Goal: Task Accomplishment & Management: Use online tool/utility

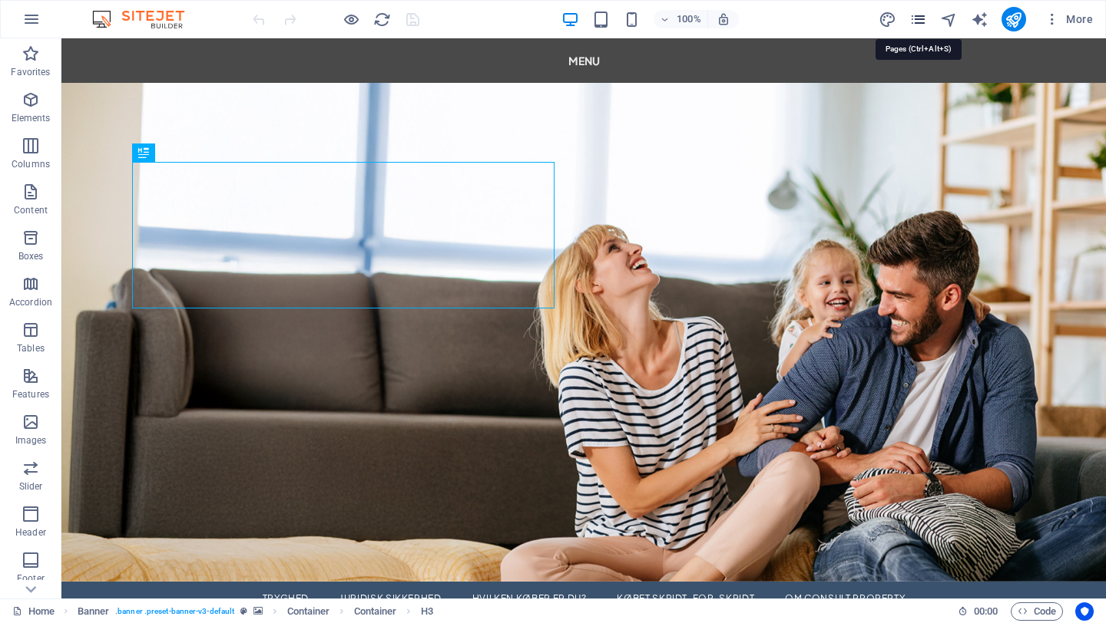
click at [918, 18] on icon "pages" at bounding box center [918, 20] width 18 height 18
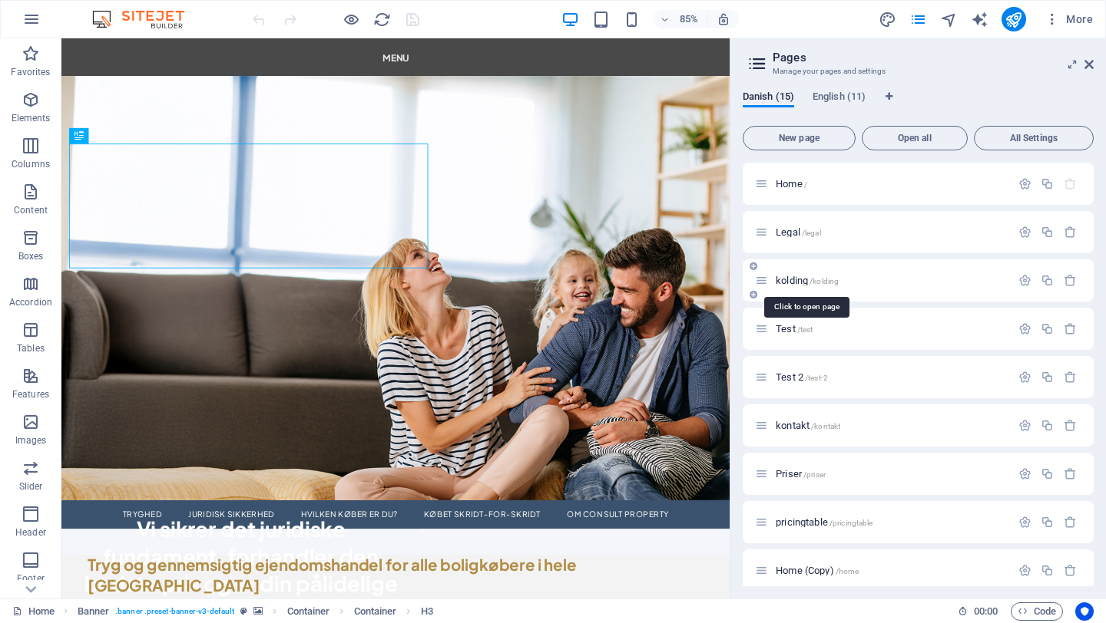
click at [808, 282] on span "kolding /kolding" at bounding box center [807, 281] width 63 height 12
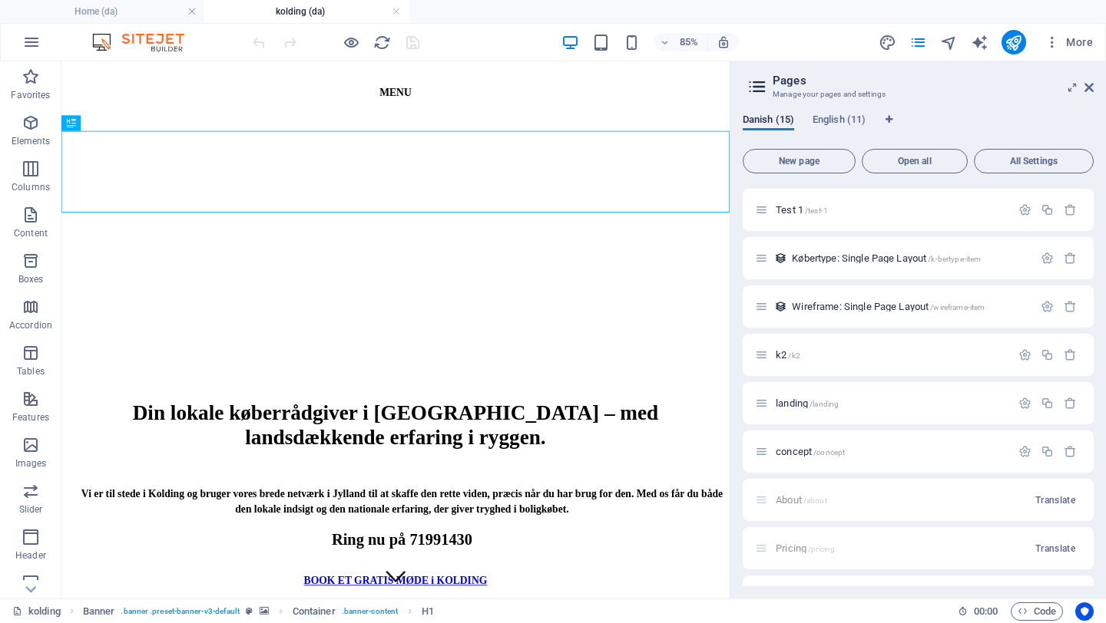
scroll to position [425, 0]
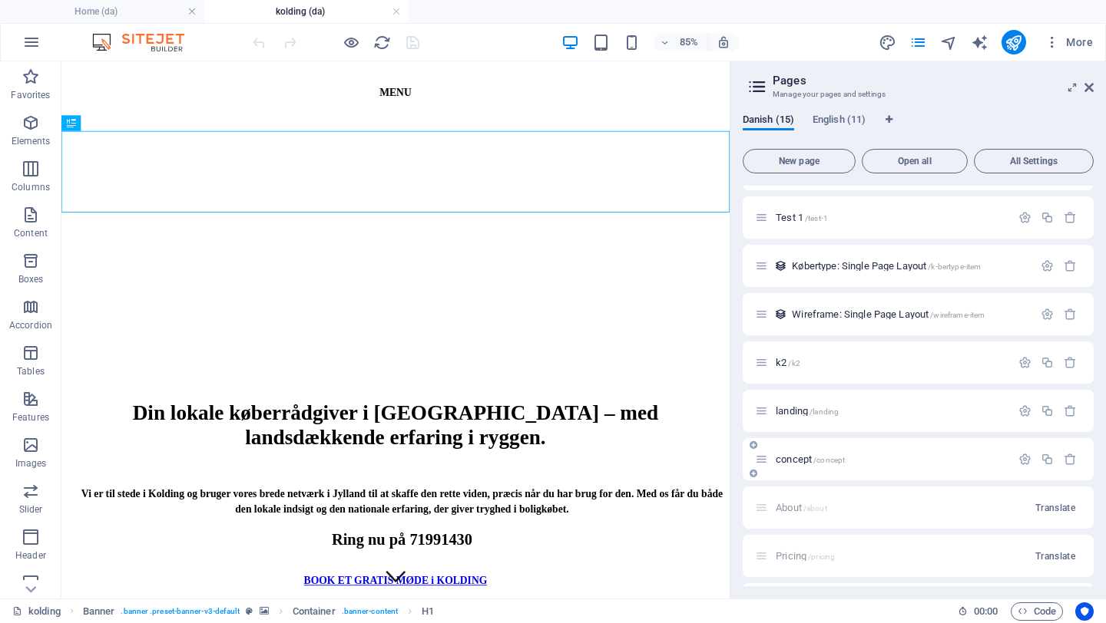
click at [796, 457] on span "concept /concept" at bounding box center [810, 460] width 69 height 12
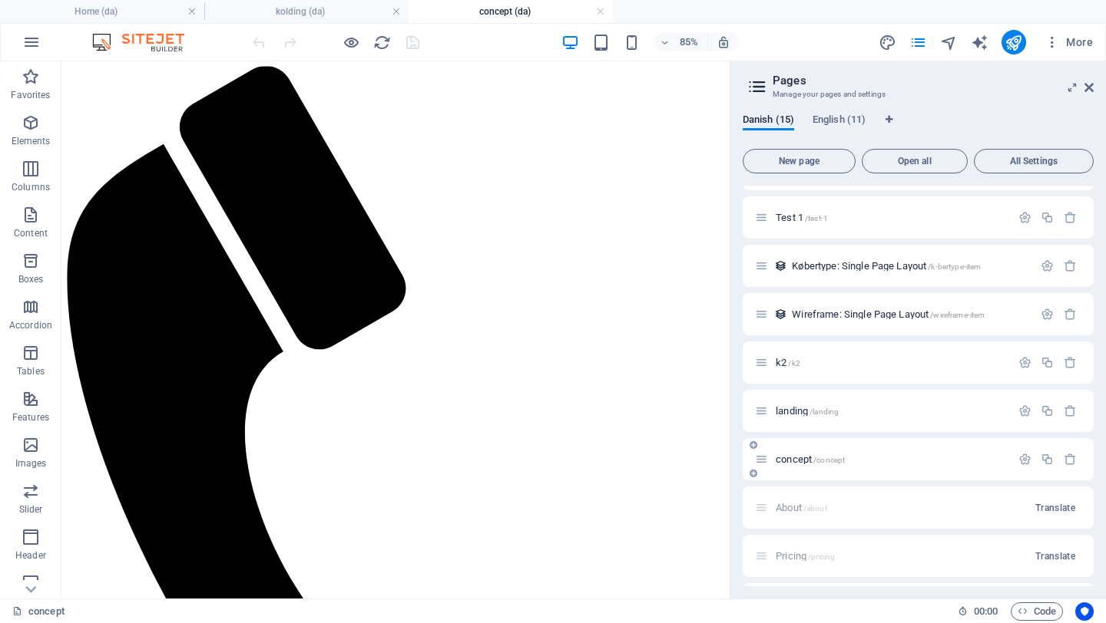
scroll to position [0, 0]
click at [789, 412] on span "landing /landing" at bounding box center [807, 411] width 63 height 12
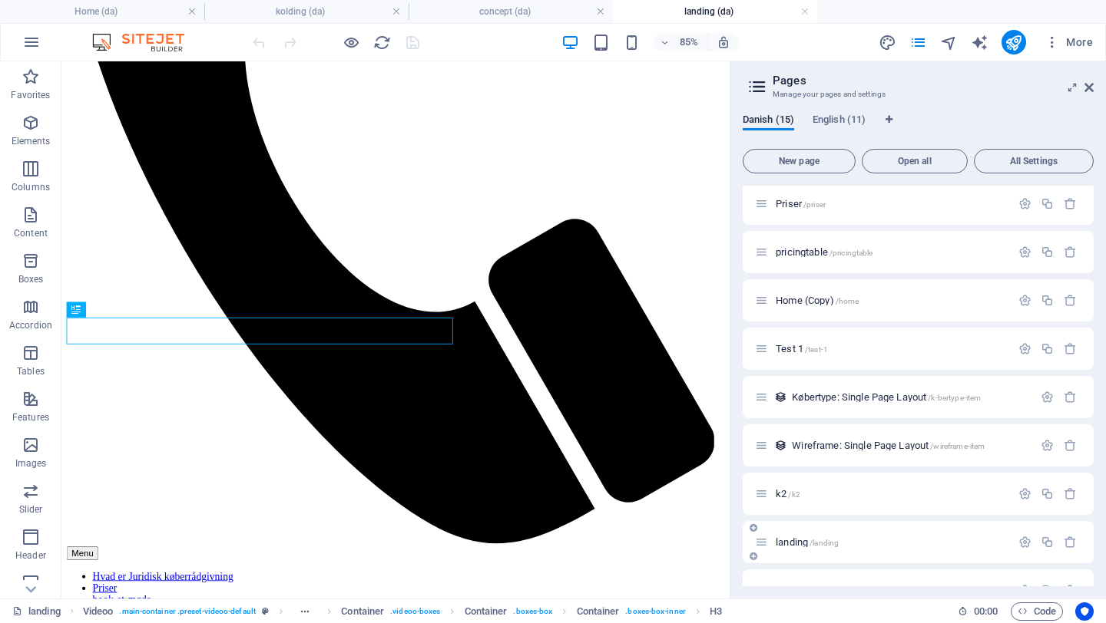
scroll to position [291, 0]
click at [1089, 91] on icon at bounding box center [1088, 87] width 9 height 12
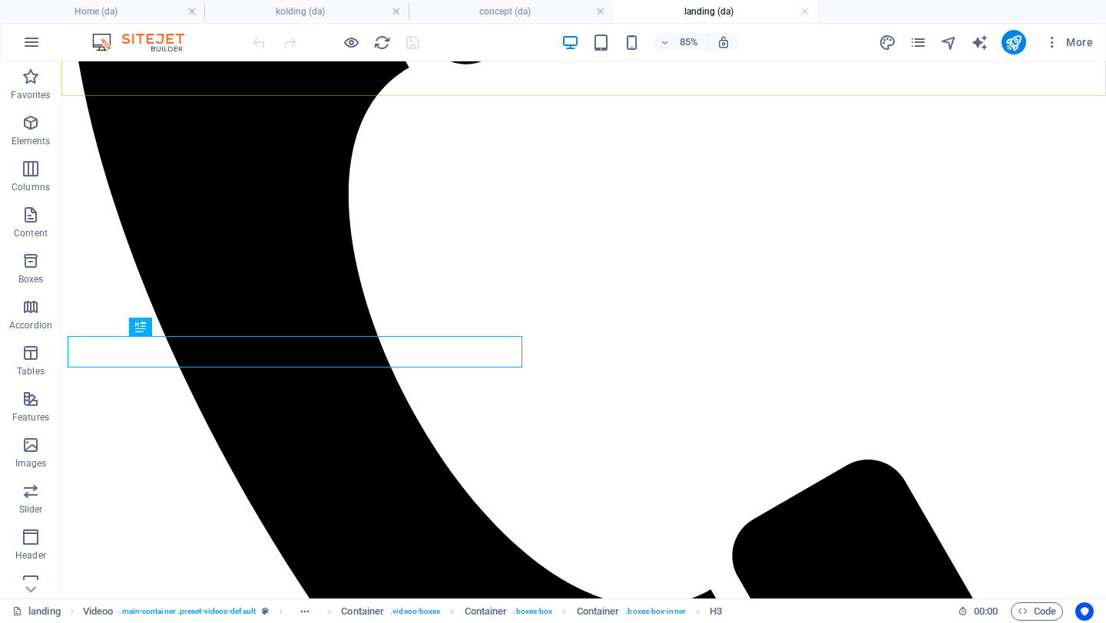
scroll to position [516, 0]
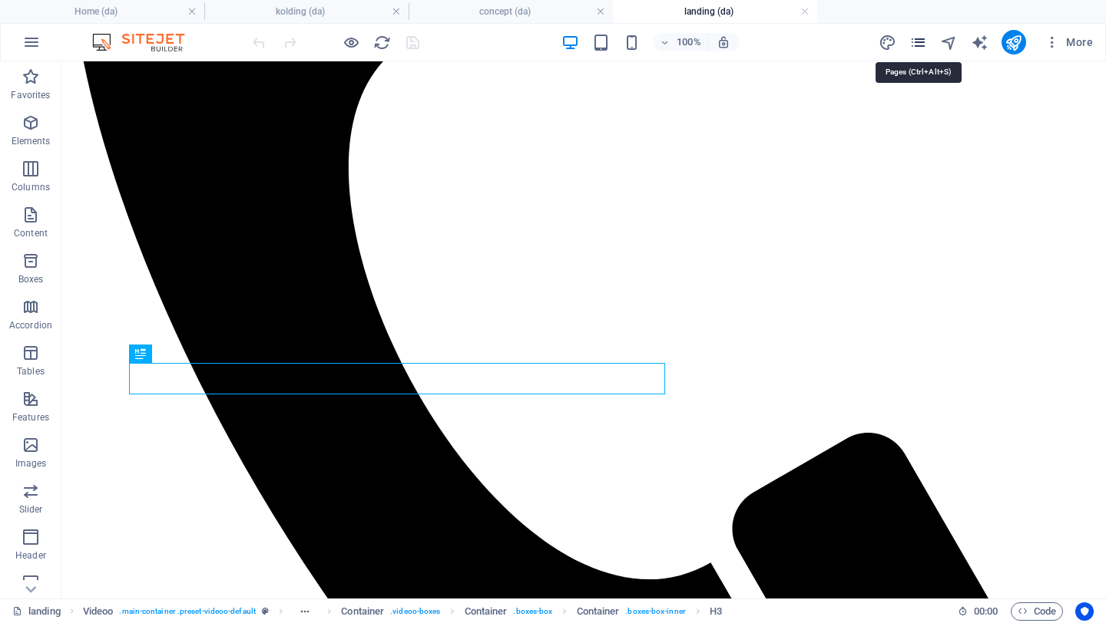
click at [915, 43] on icon "pages" at bounding box center [918, 43] width 18 height 18
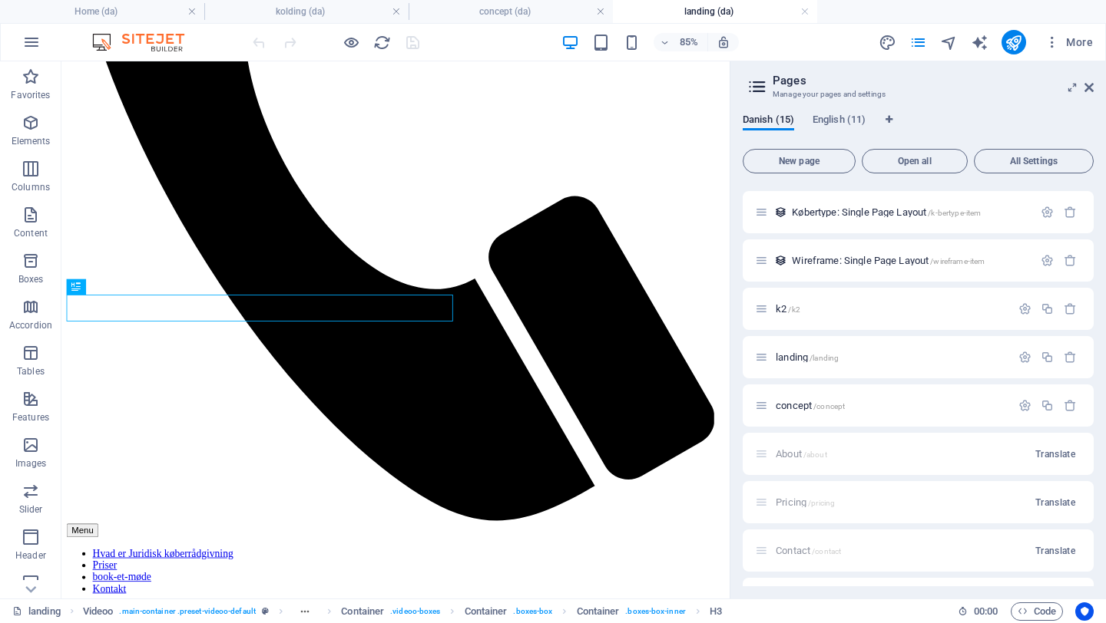
scroll to position [487, 0]
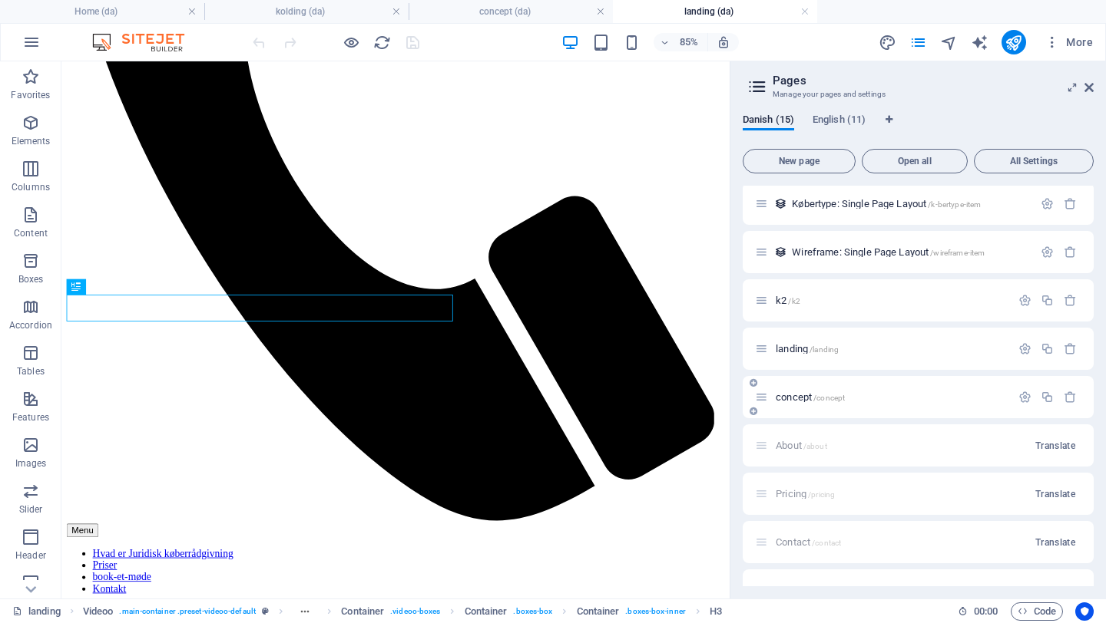
click at [790, 397] on span "concept /concept" at bounding box center [810, 398] width 69 height 12
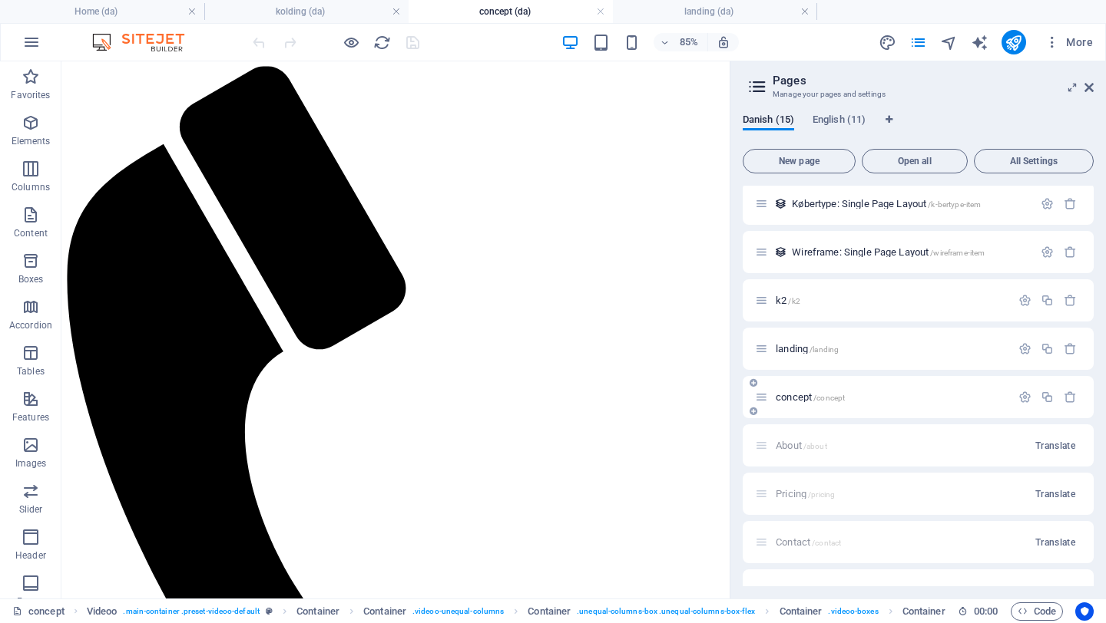
scroll to position [0, 0]
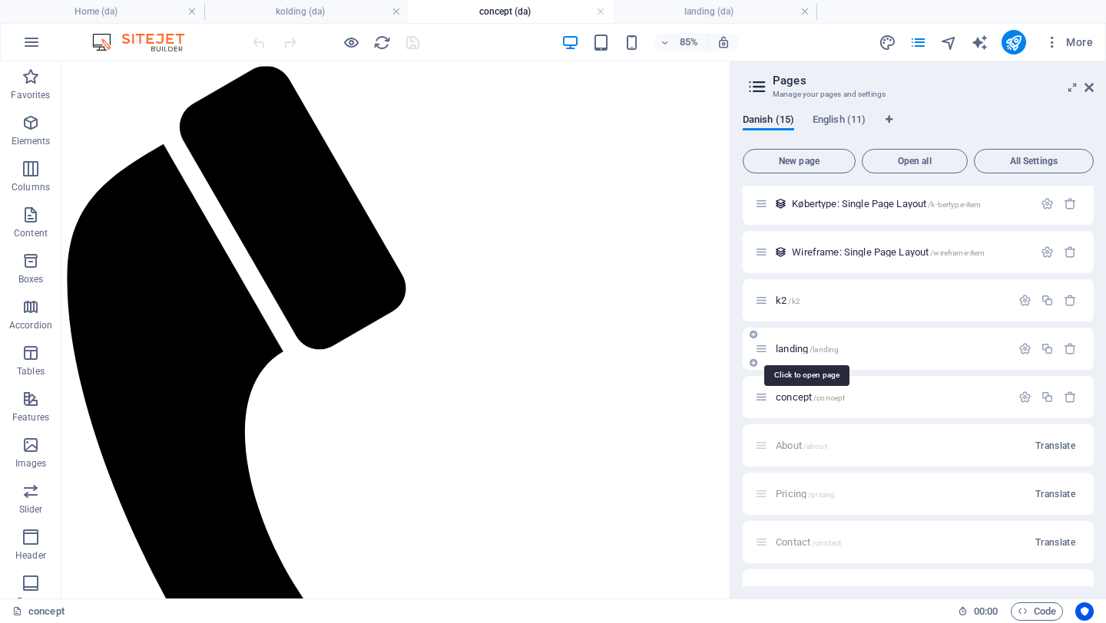
click at [791, 348] on span "landing /landing" at bounding box center [807, 349] width 63 height 12
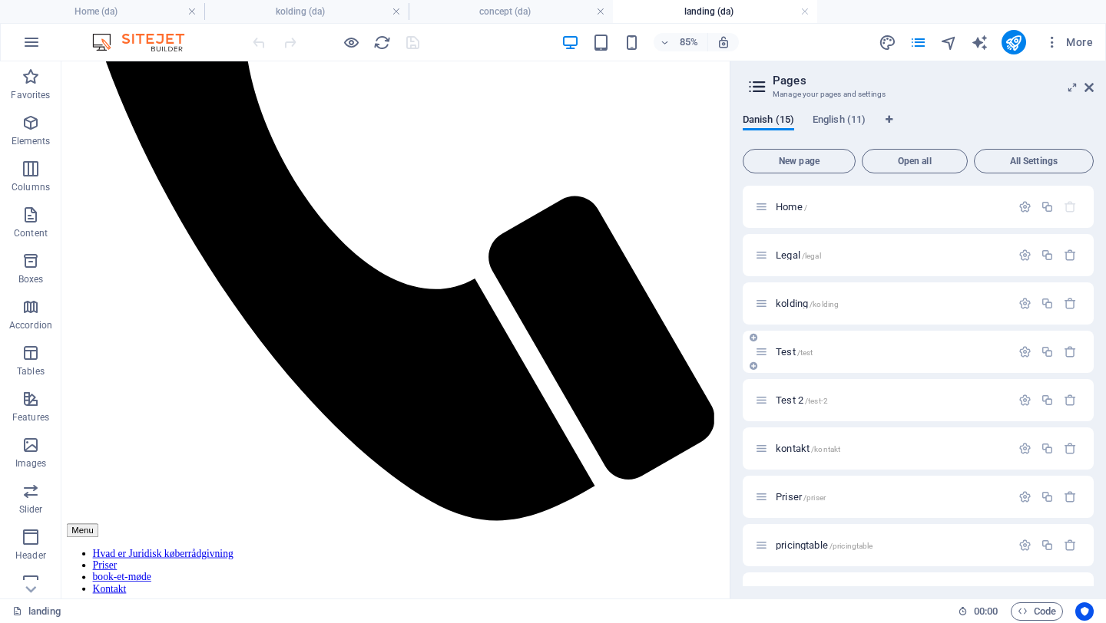
click at [791, 358] on div "Test /test" at bounding box center [883, 352] width 256 height 18
click at [793, 306] on span "kolding /kolding" at bounding box center [807, 304] width 63 height 12
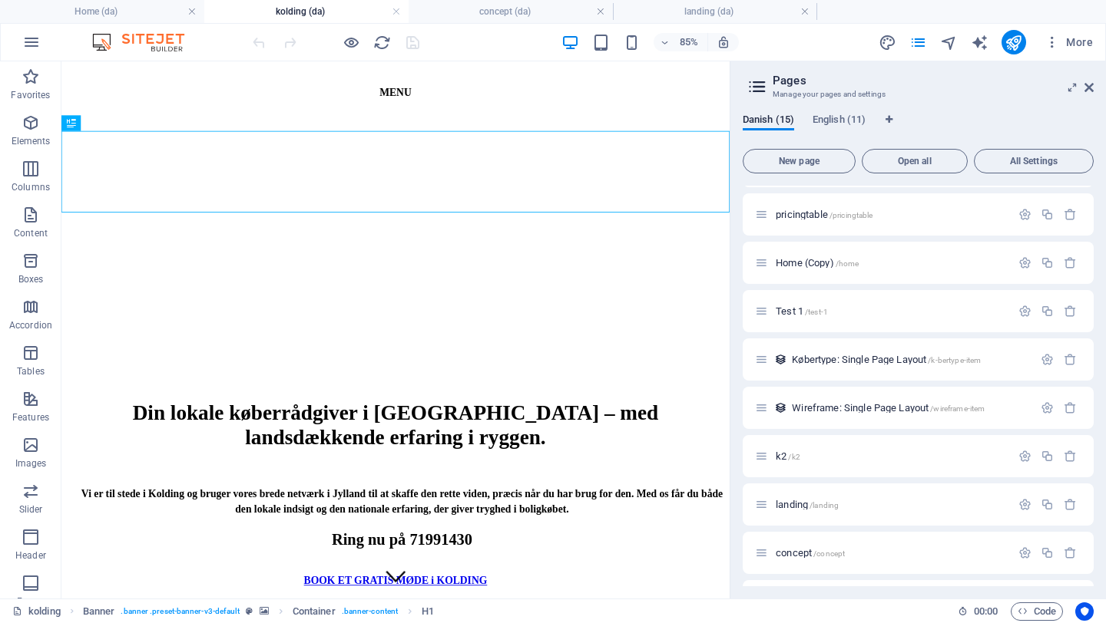
scroll to position [338, 0]
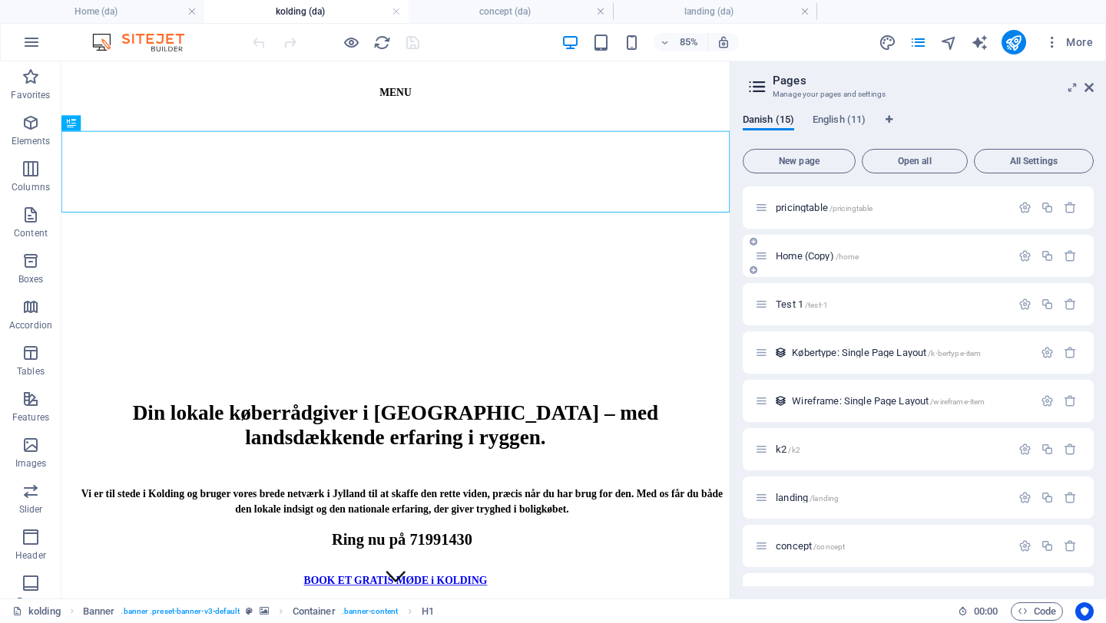
click at [793, 263] on div "Home (Copy) /home" at bounding box center [883, 256] width 256 height 18
click at [787, 311] on div "Test 1 /test-1" at bounding box center [883, 305] width 256 height 18
click at [789, 304] on span "Test 1 /test-1" at bounding box center [802, 305] width 52 height 12
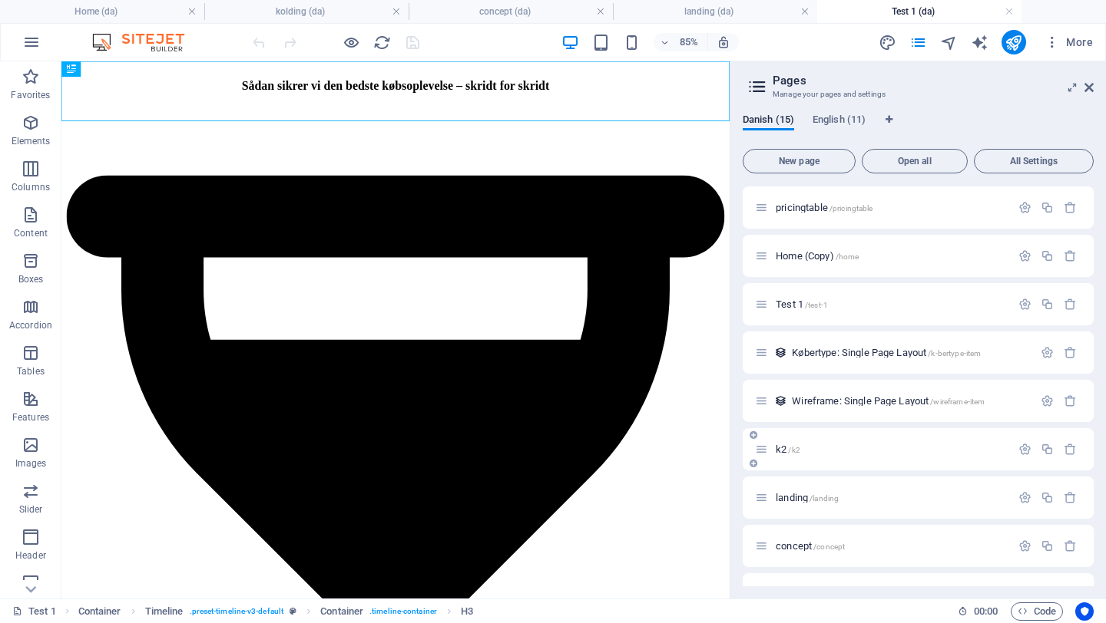
scroll to position [0, 0]
click at [800, 499] on span "landing /landing" at bounding box center [807, 498] width 63 height 12
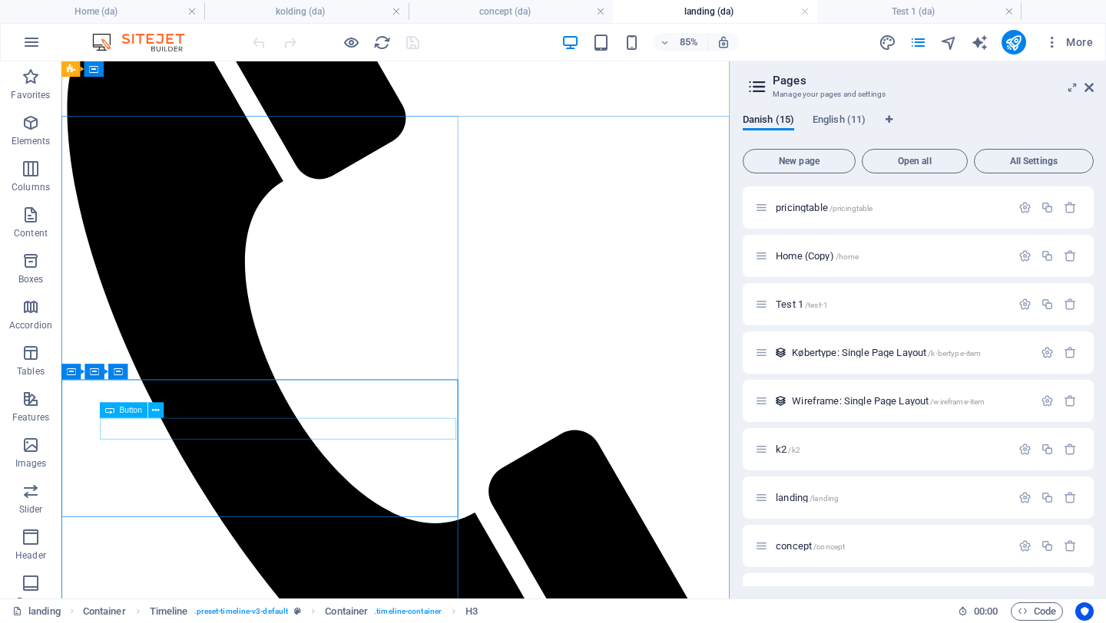
scroll to position [242, 0]
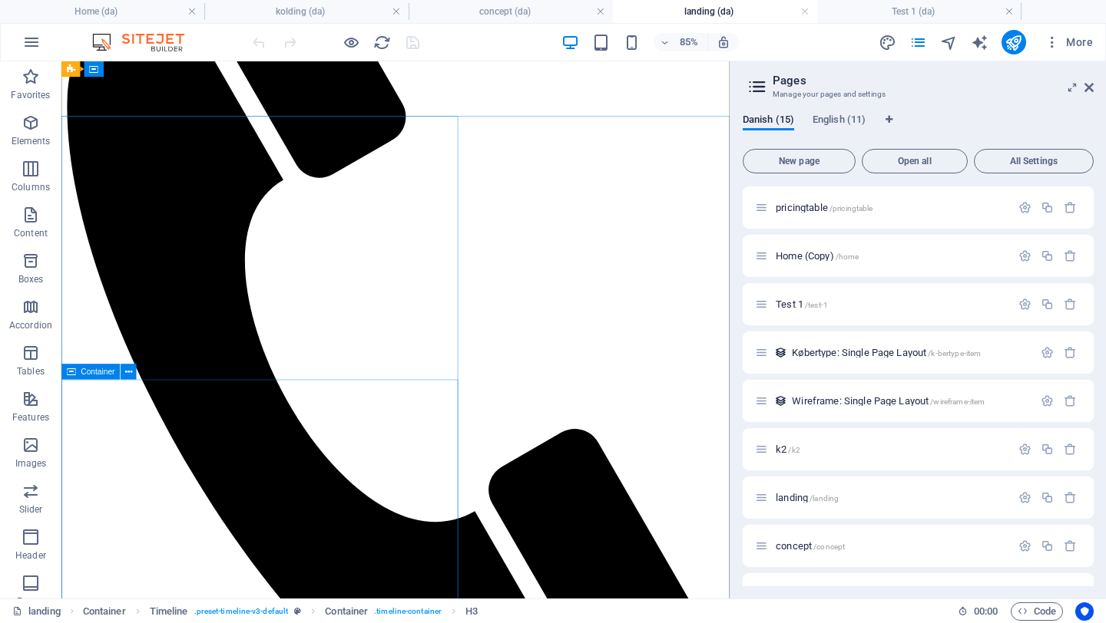
click at [73, 375] on icon at bounding box center [71, 372] width 9 height 15
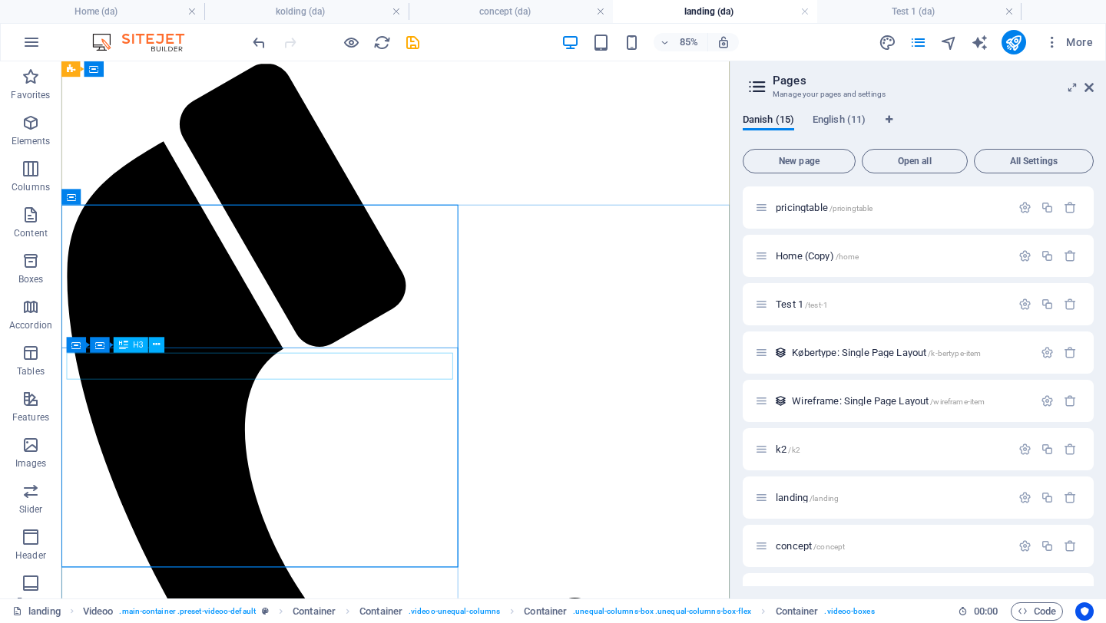
scroll to position [0, 0]
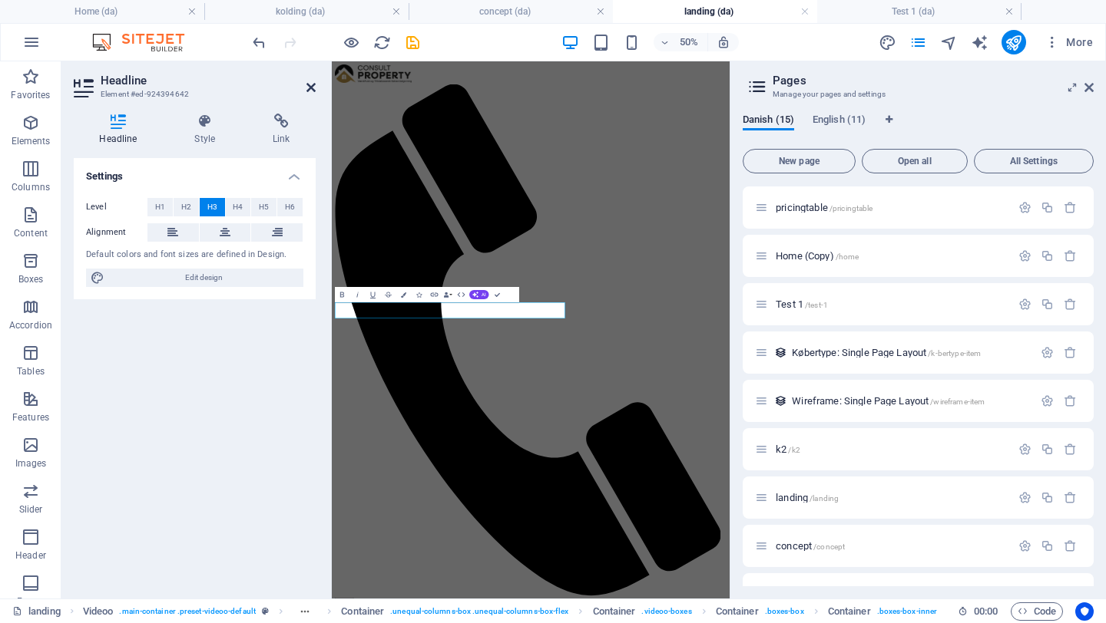
click at [313, 87] on icon at bounding box center [310, 87] width 9 height 12
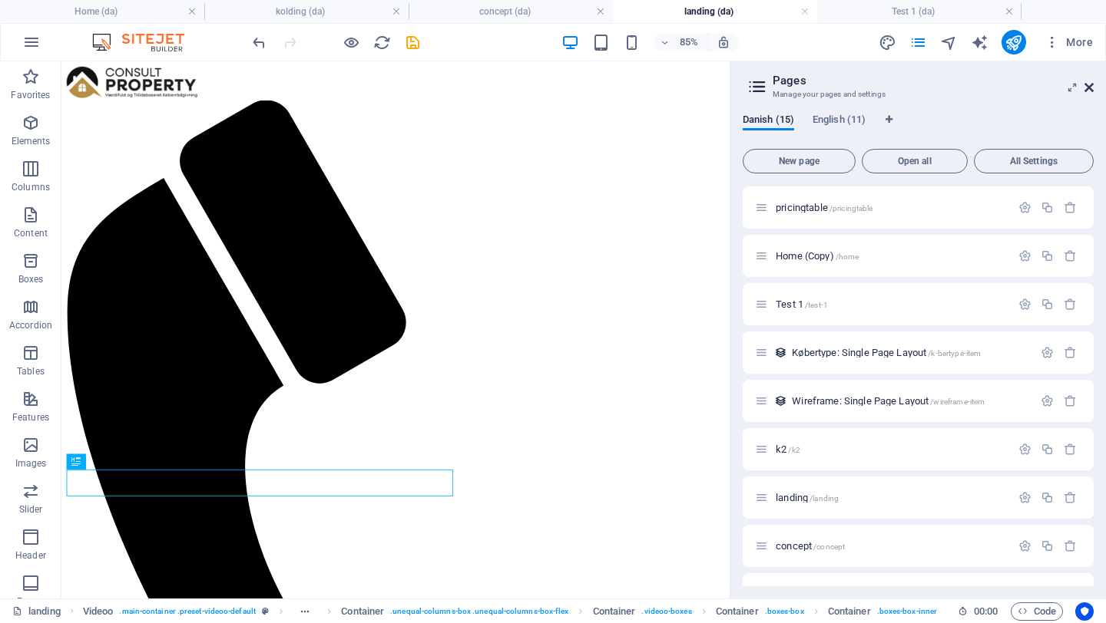
click at [1091, 84] on icon at bounding box center [1088, 87] width 9 height 12
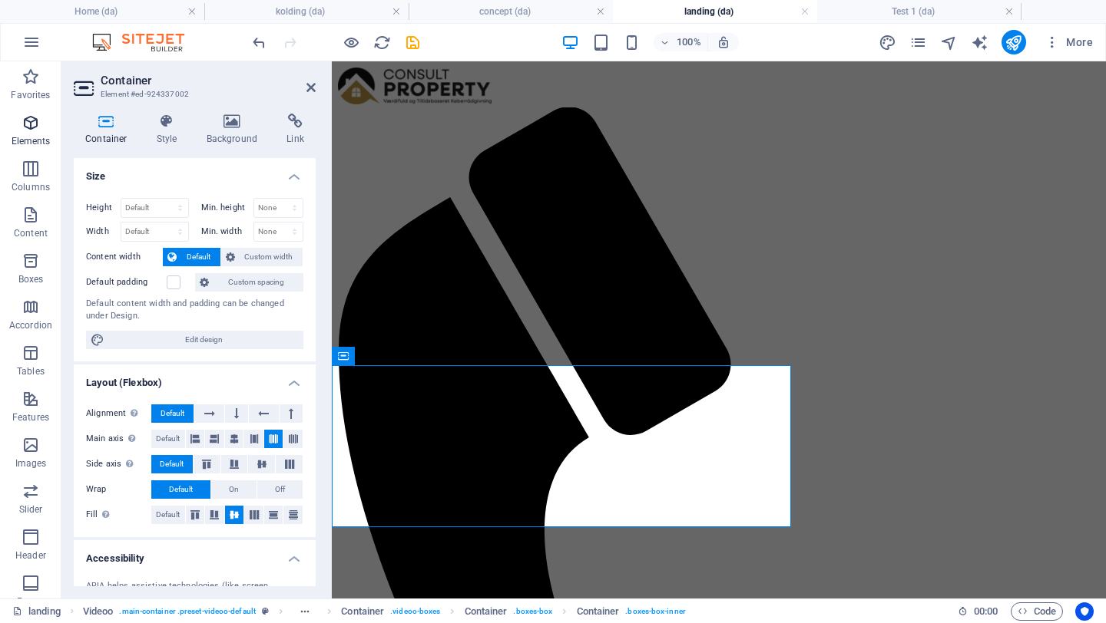
click at [23, 133] on span "Elements" at bounding box center [30, 132] width 61 height 37
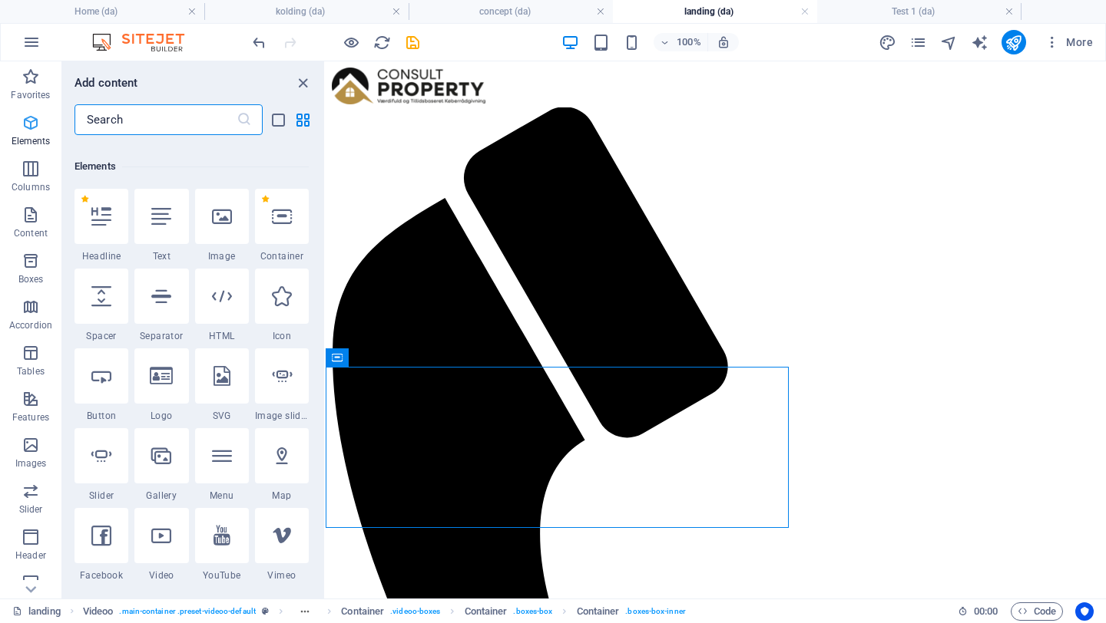
scroll to position [164, 0]
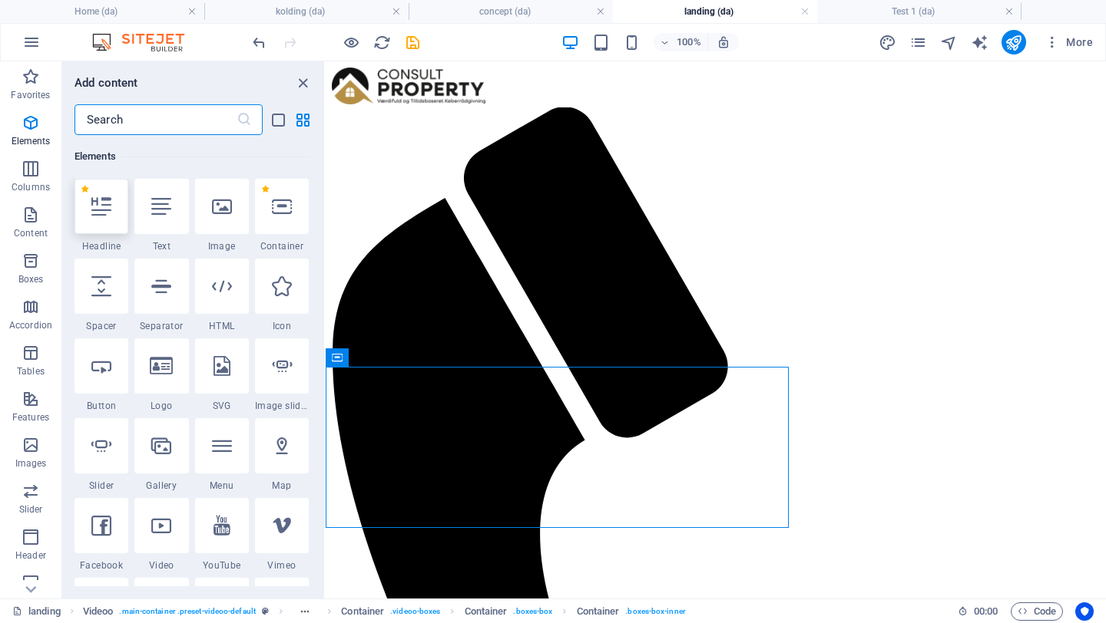
click at [92, 221] on div at bounding box center [101, 206] width 54 height 55
click at [326, 221] on div "Drag here to replace the existing content. Press “Ctrl” if you want to create a…" at bounding box center [716, 329] width 780 height 537
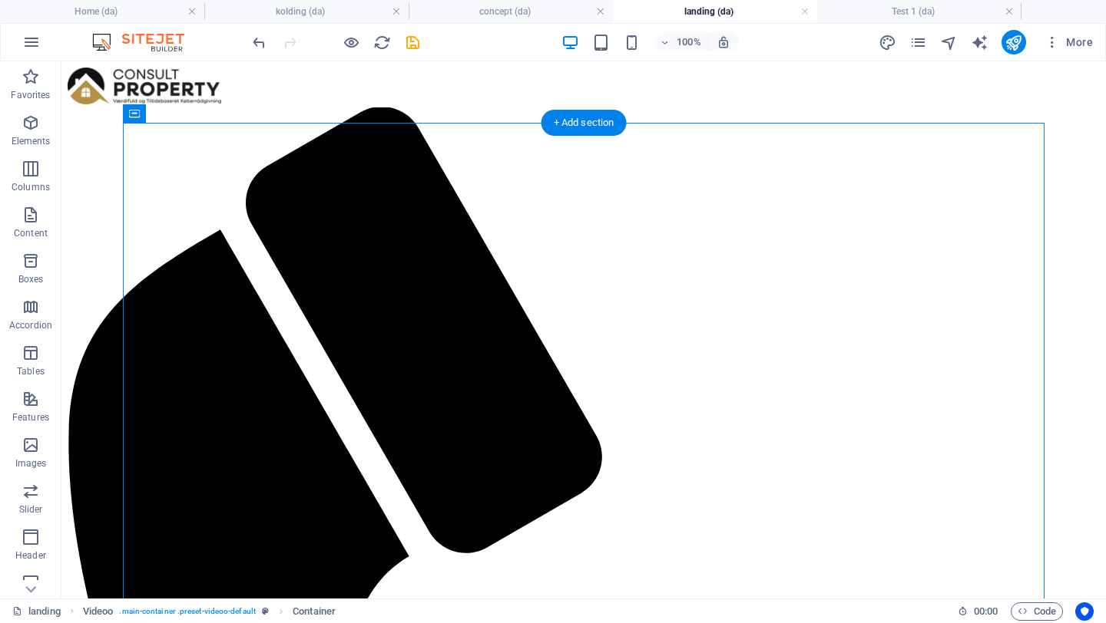
drag, startPoint x: 198, startPoint y: 177, endPoint x: 190, endPoint y: 467, distance: 290.4
drag, startPoint x: 135, startPoint y: 114, endPoint x: 122, endPoint y: 332, distance: 218.5
click at [0, 61] on div "Home (da) kolding (da) concept (da) landing (da) Test 1 (da) Favorites Elements…" at bounding box center [553, 329] width 1106 height 537
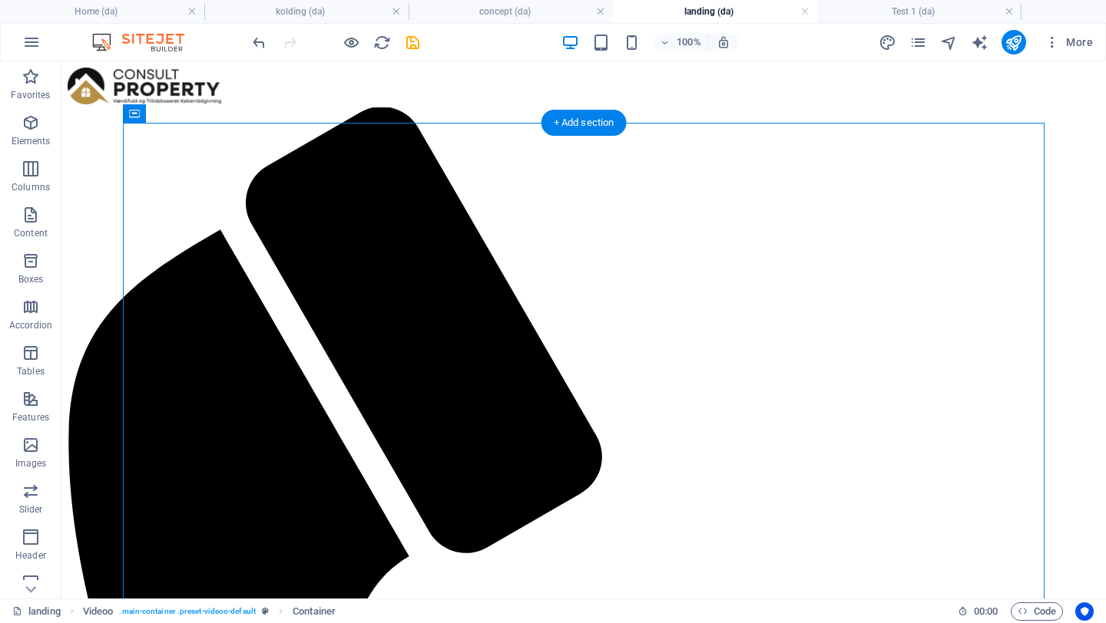
drag, startPoint x: 184, startPoint y: 394, endPoint x: 217, endPoint y: 476, distance: 88.8
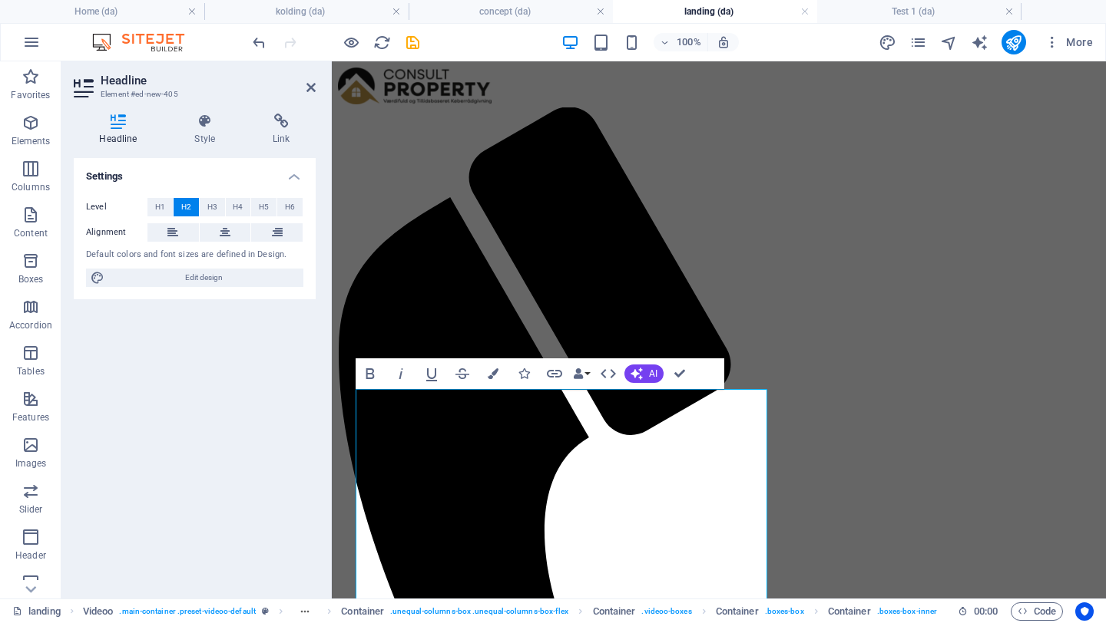
drag, startPoint x: 492, startPoint y: 451, endPoint x: 316, endPoint y: 438, distance: 177.1
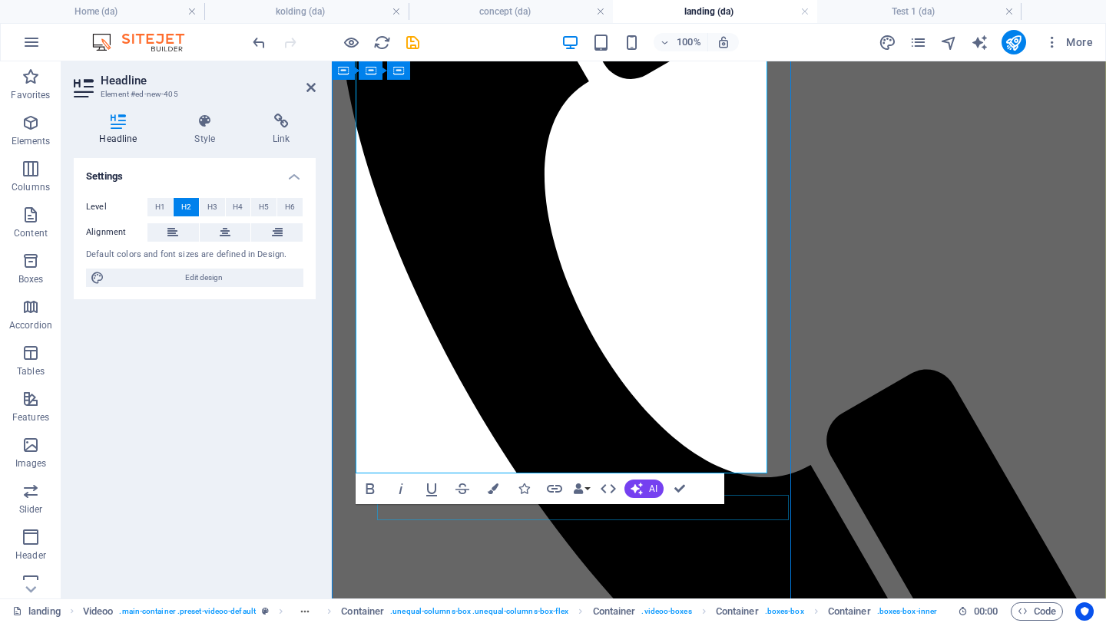
scroll to position [358, 0]
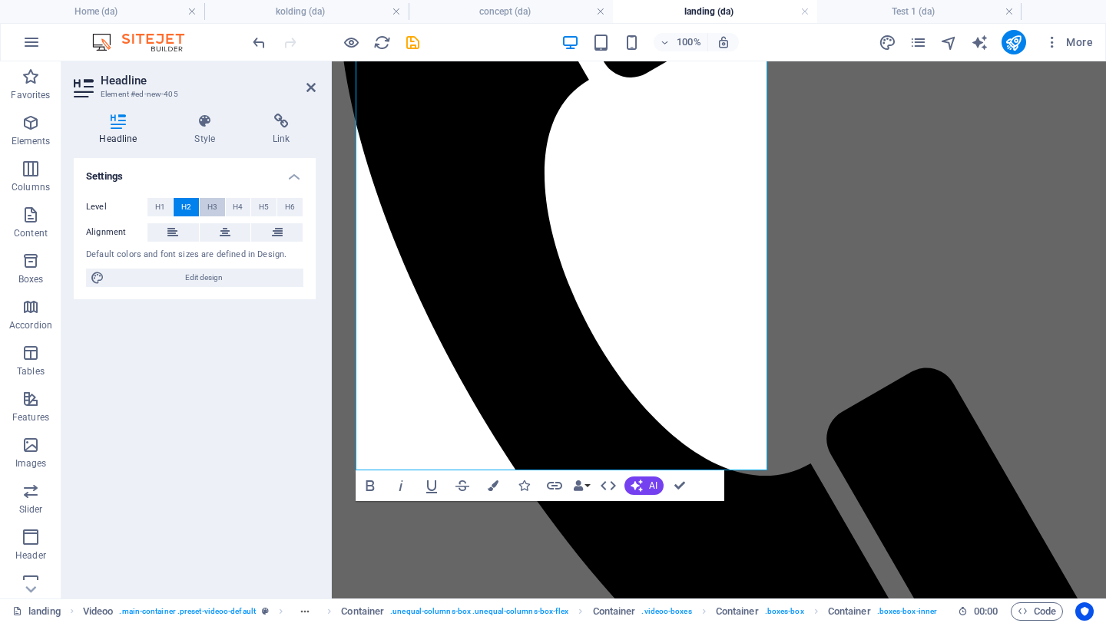
click at [206, 210] on button "H3" at bounding box center [212, 207] width 25 height 18
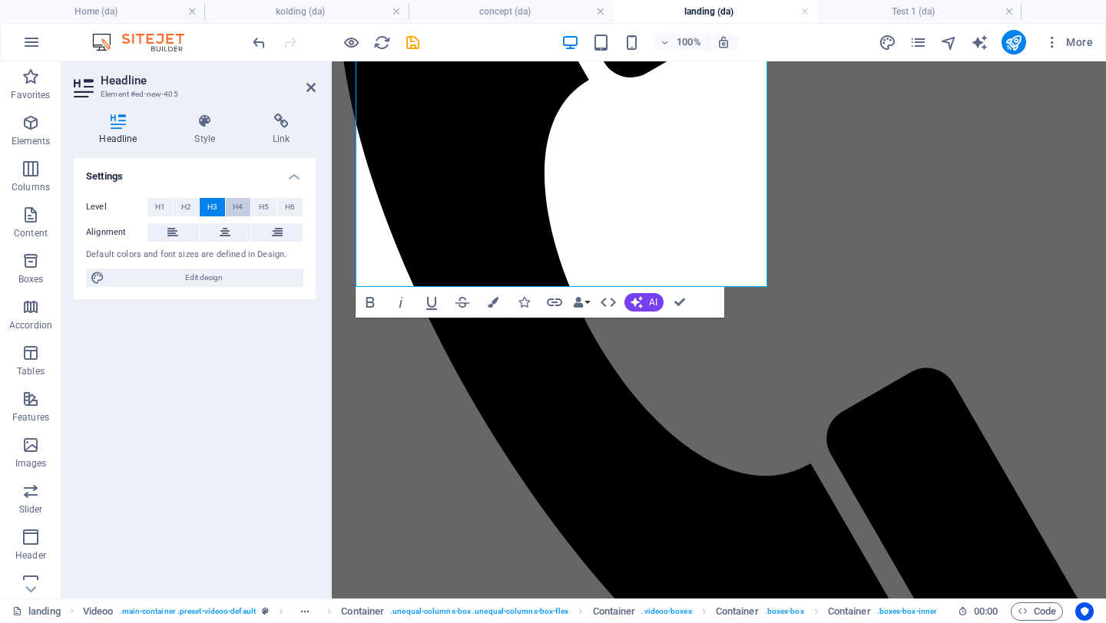
click at [240, 210] on span "H4" at bounding box center [238, 207] width 10 height 18
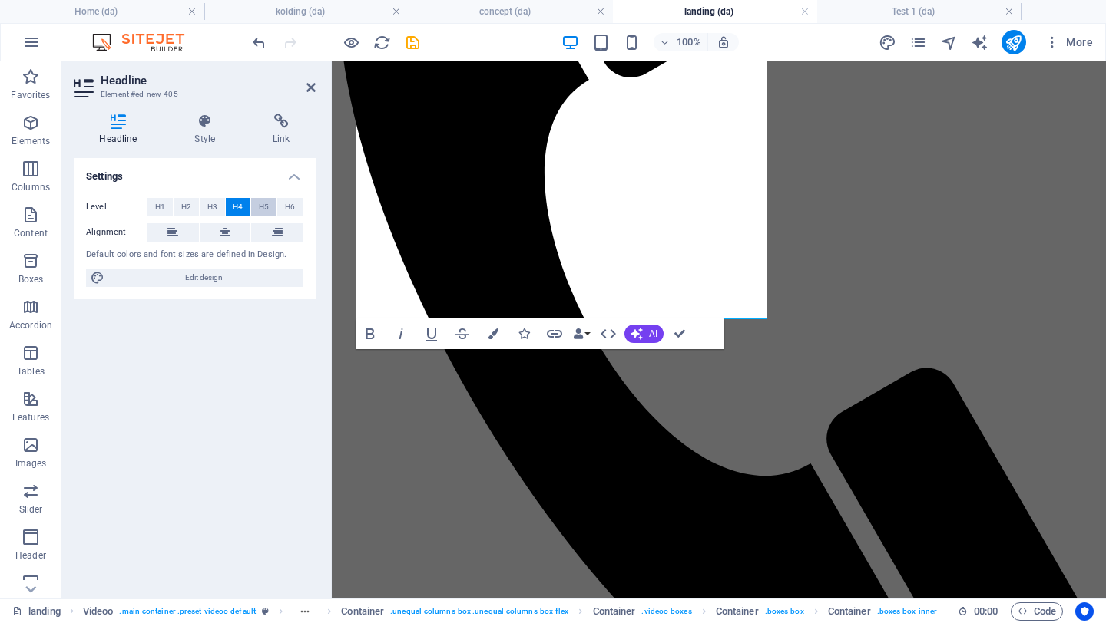
click at [263, 211] on span "H5" at bounding box center [264, 207] width 10 height 18
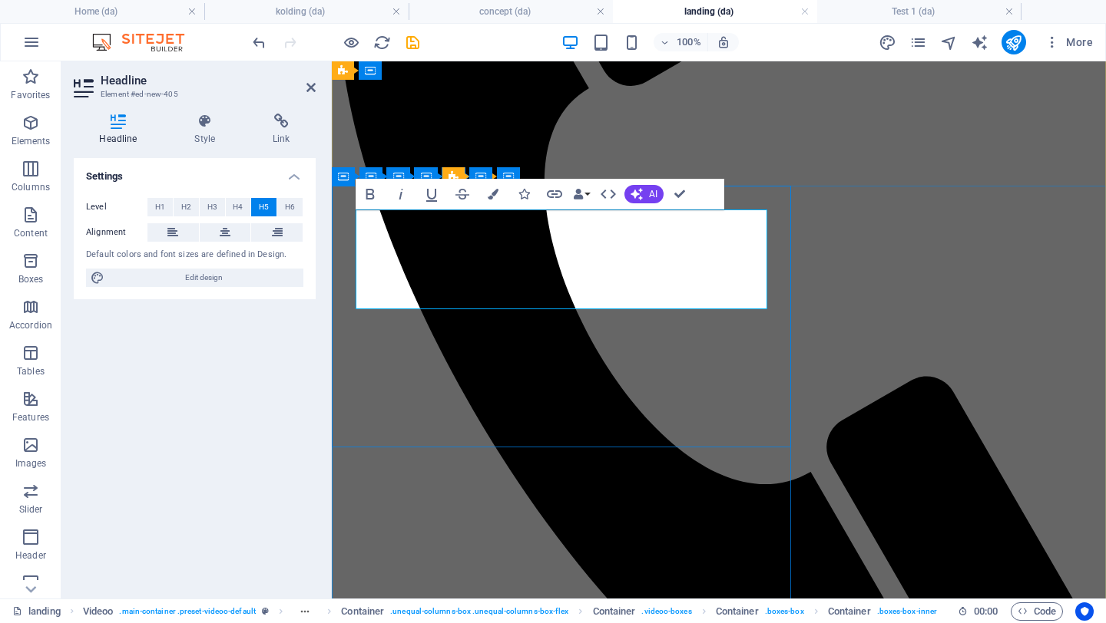
scroll to position [0, 0]
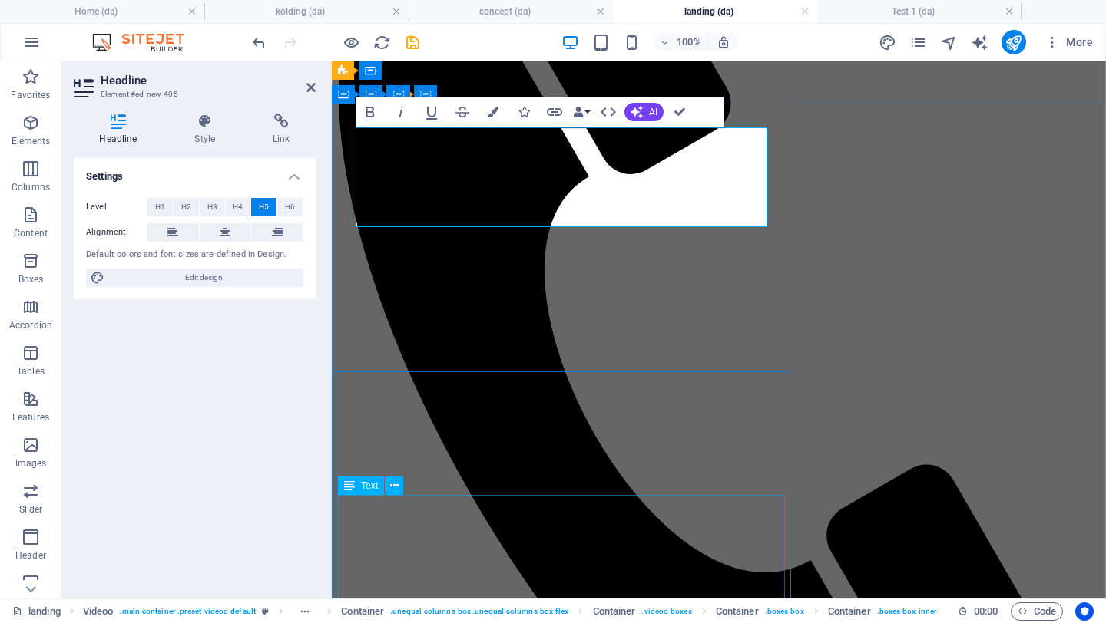
scroll to position [262, 0]
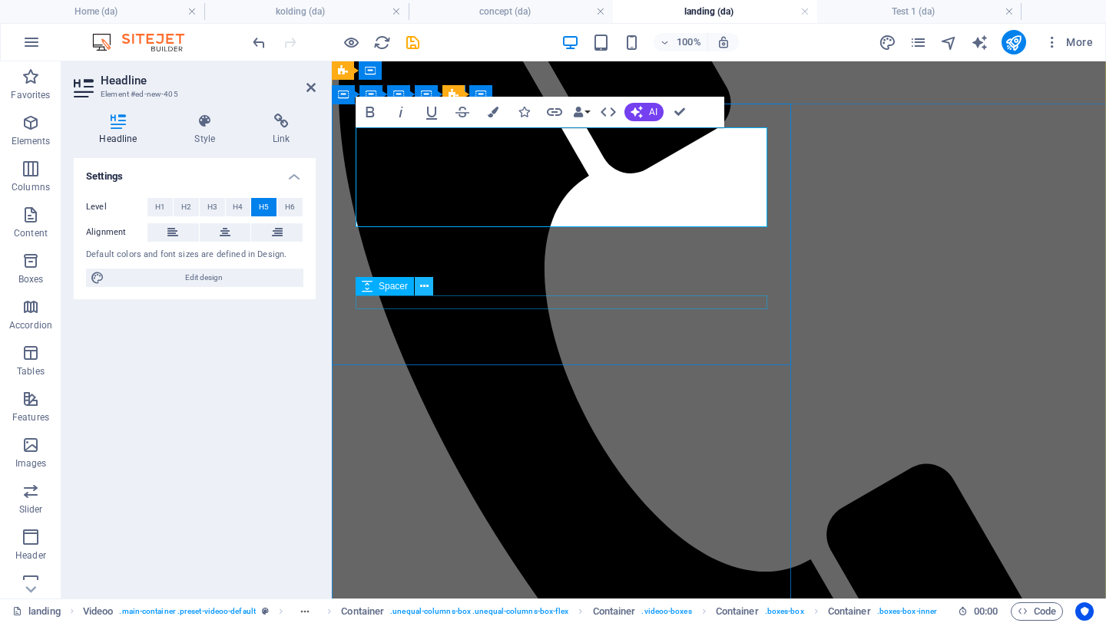
click at [425, 285] on icon at bounding box center [424, 287] width 8 height 16
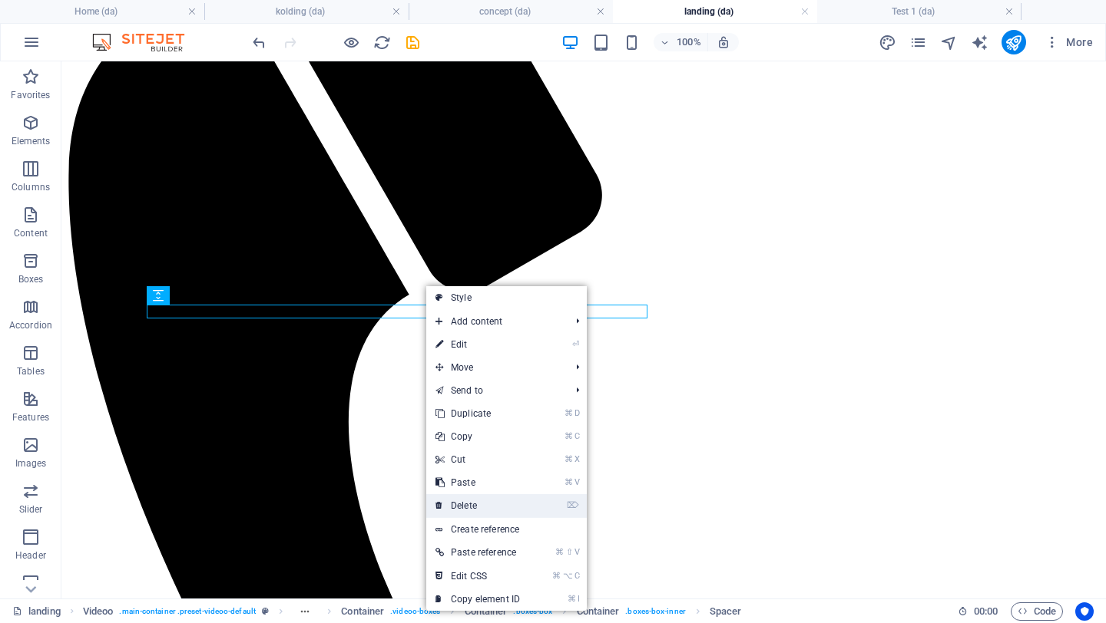
click at [460, 507] on link "⌦ Delete" at bounding box center [477, 505] width 103 height 23
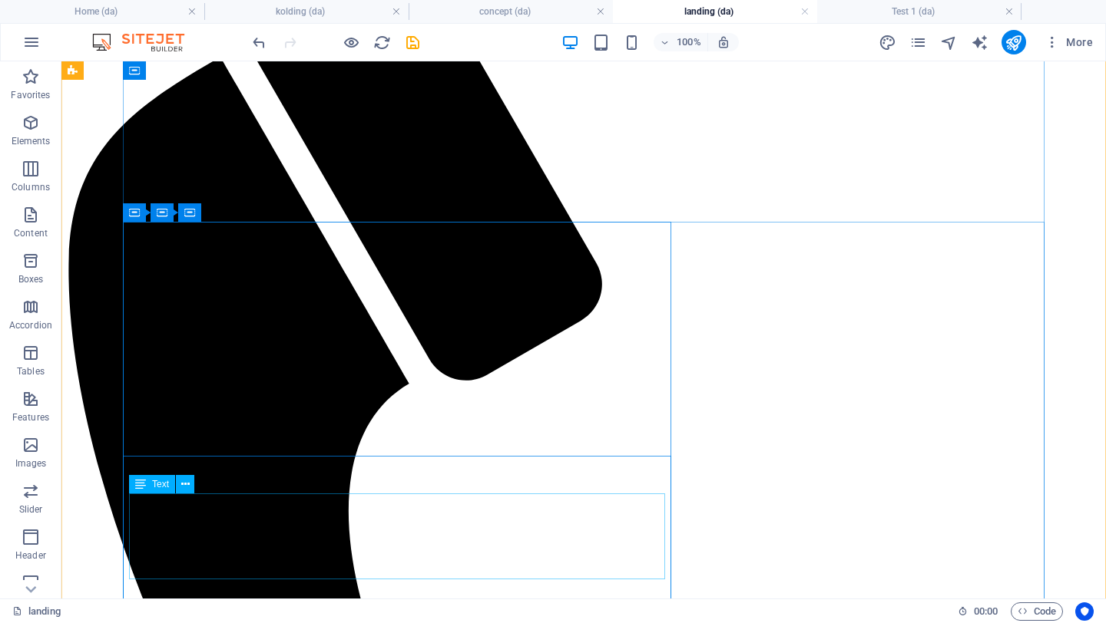
scroll to position [177, 0]
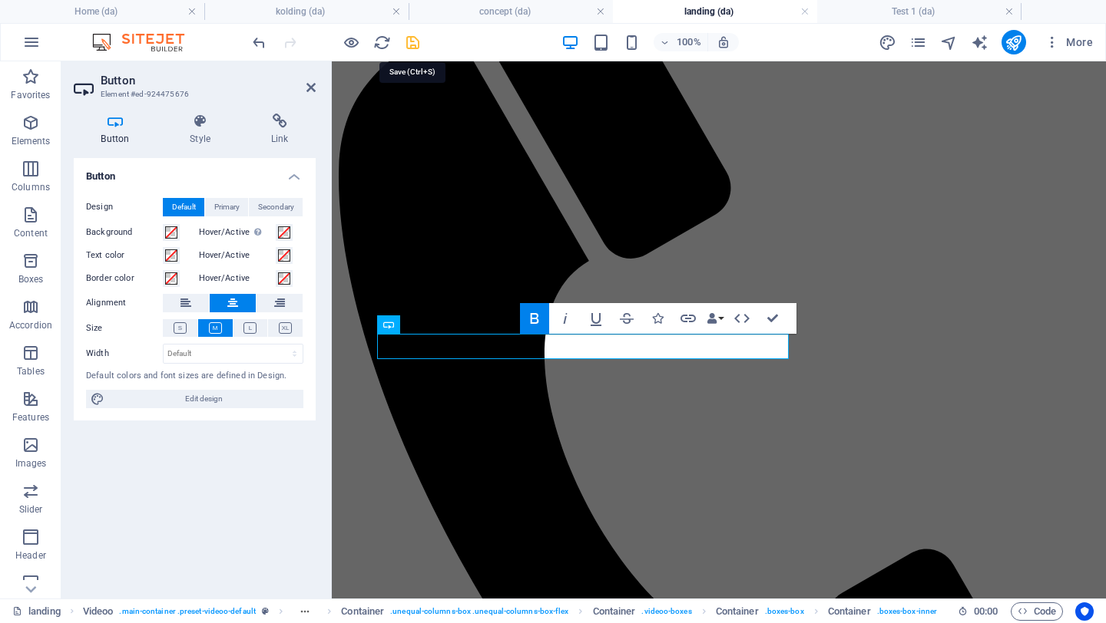
click at [416, 41] on icon "save" at bounding box center [413, 43] width 18 height 18
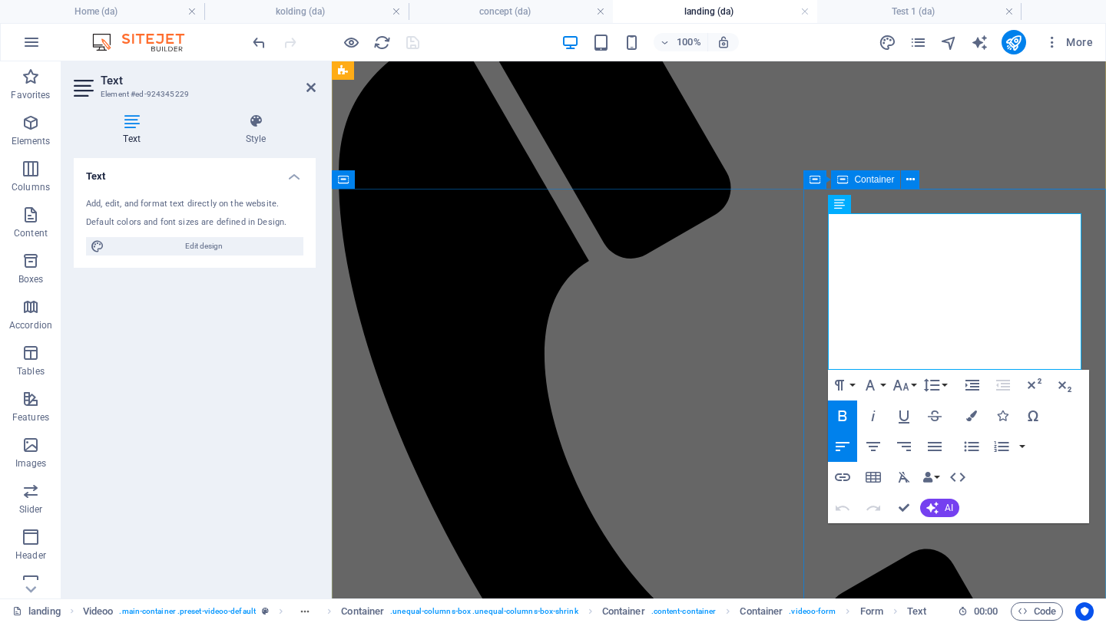
drag, startPoint x: 885, startPoint y: 227, endPoint x: 1105, endPoint y: 253, distance: 221.1
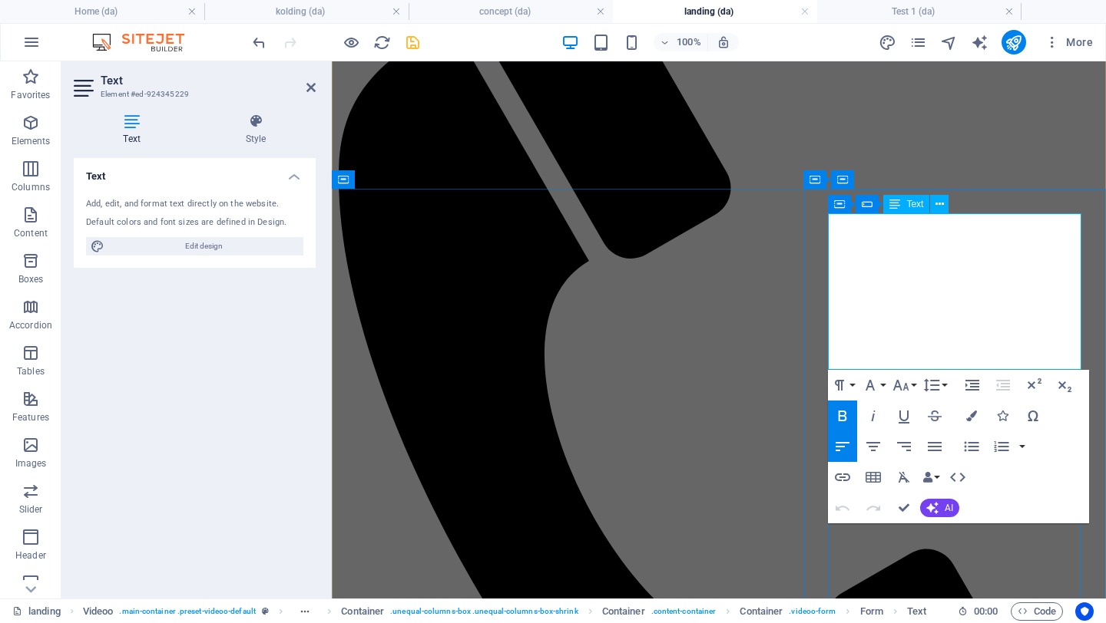
drag, startPoint x: 1055, startPoint y: 273, endPoint x: 1077, endPoint y: 273, distance: 21.5
drag, startPoint x: 931, startPoint y: 278, endPoint x: 853, endPoint y: 296, distance: 79.5
click at [844, 415] on icon "button" at bounding box center [842, 416] width 8 height 11
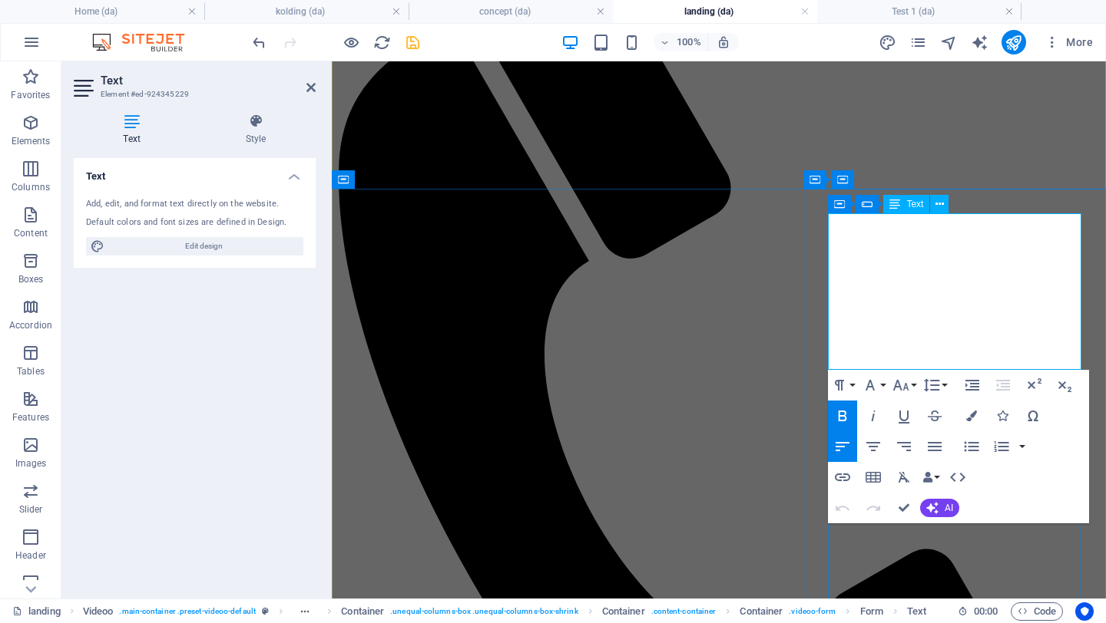
drag, startPoint x: 1058, startPoint y: 275, endPoint x: 918, endPoint y: 273, distance: 139.8
click at [847, 421] on icon "button" at bounding box center [842, 416] width 18 height 18
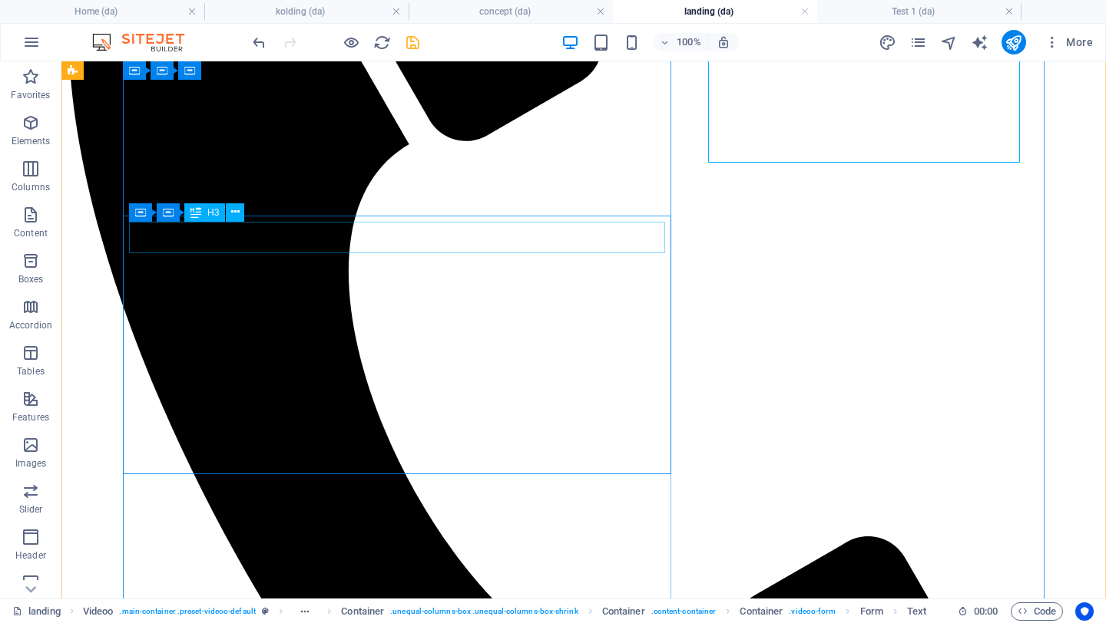
scroll to position [413, 0]
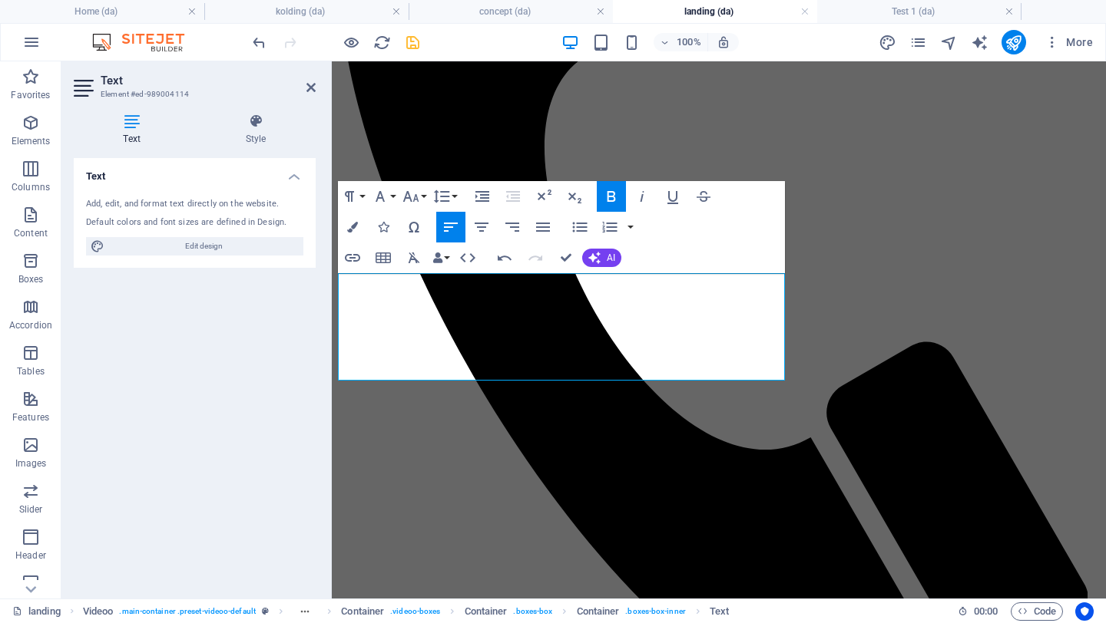
click at [217, 427] on div "Text Add, edit, and format text directly on the website. Default colors and fon…" at bounding box center [195, 372] width 242 height 428
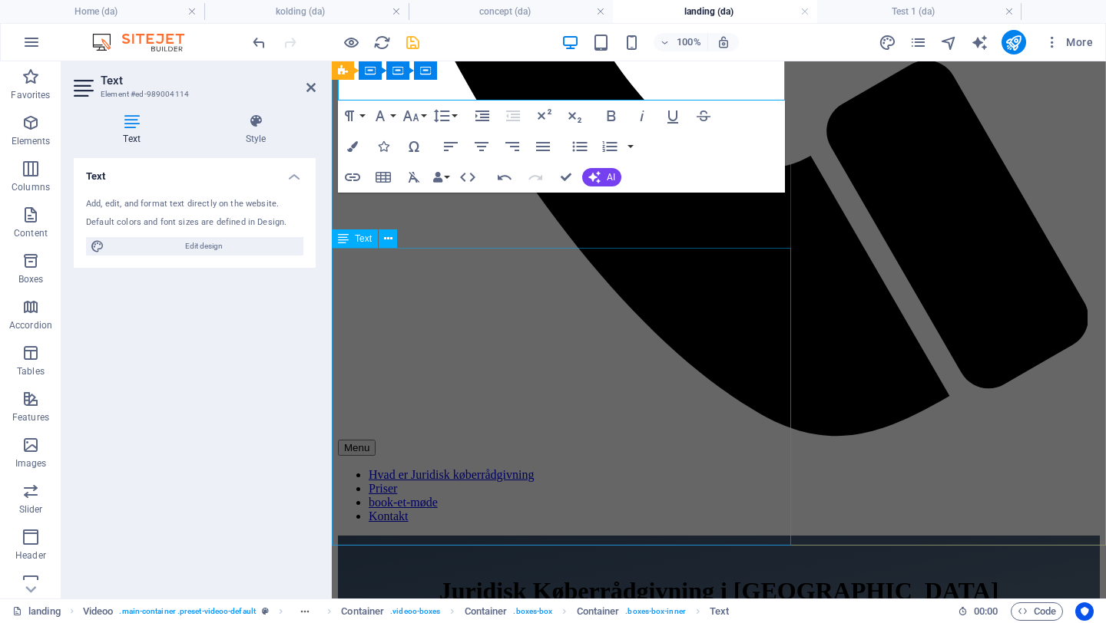
scroll to position [668, 0]
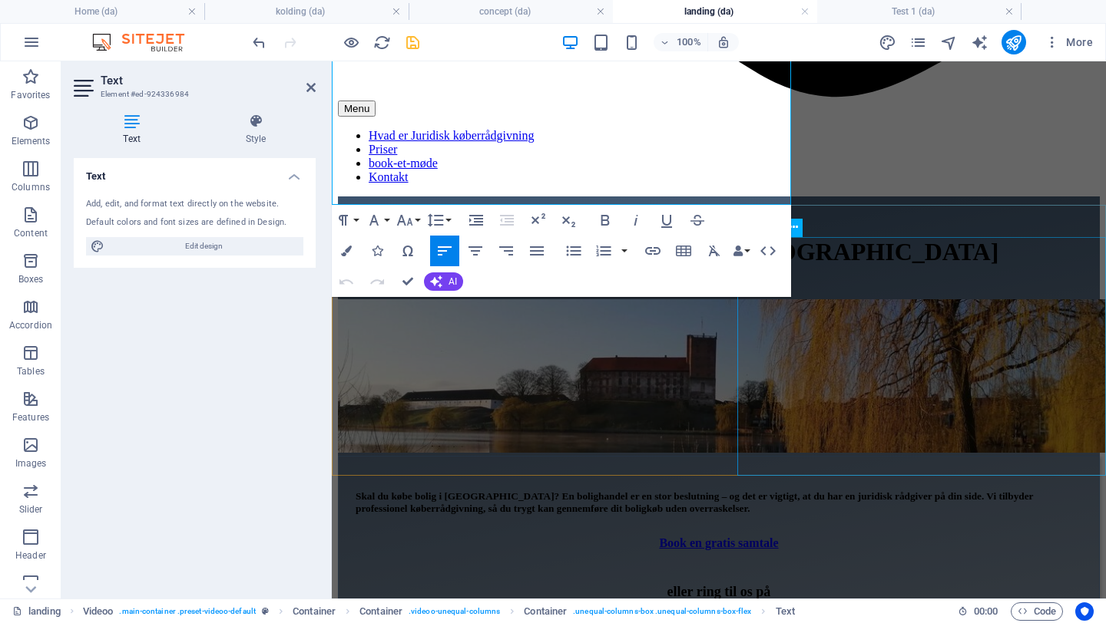
drag, startPoint x: 333, startPoint y: 316, endPoint x: 823, endPoint y: 418, distance: 500.4
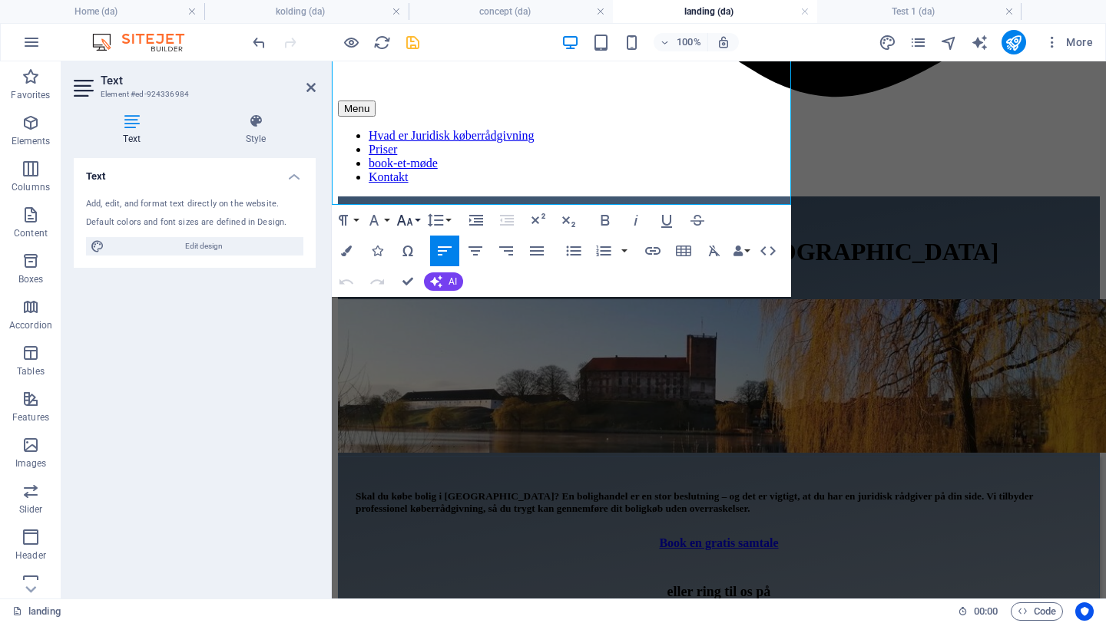
click at [401, 222] on icon "button" at bounding box center [405, 220] width 16 height 11
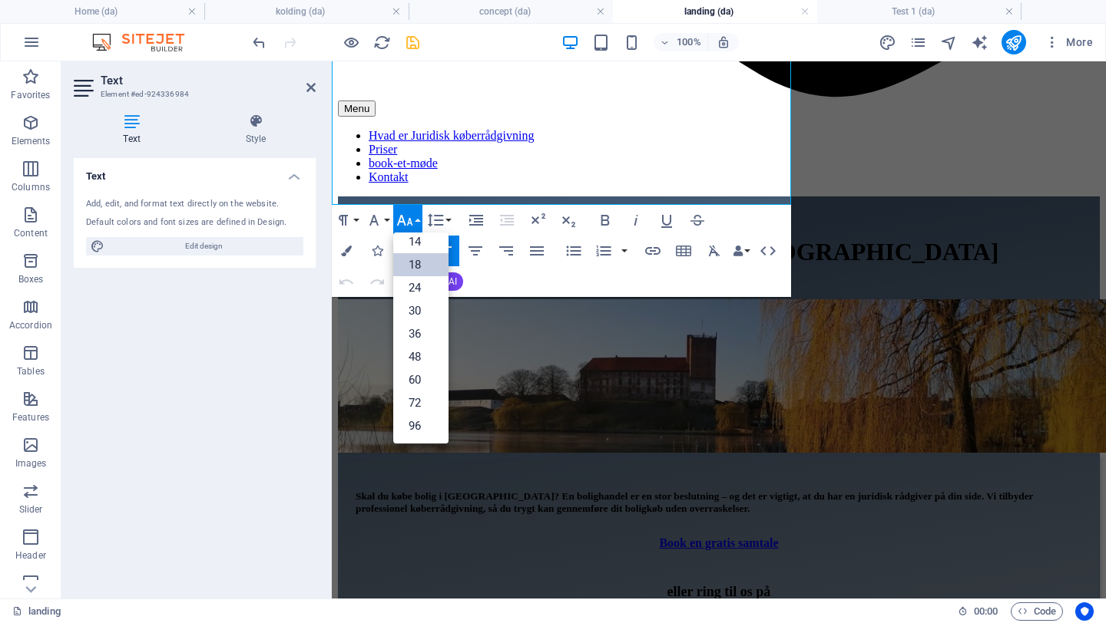
scroll to position [124, 0]
click at [405, 245] on link "14" at bounding box center [420, 241] width 55 height 23
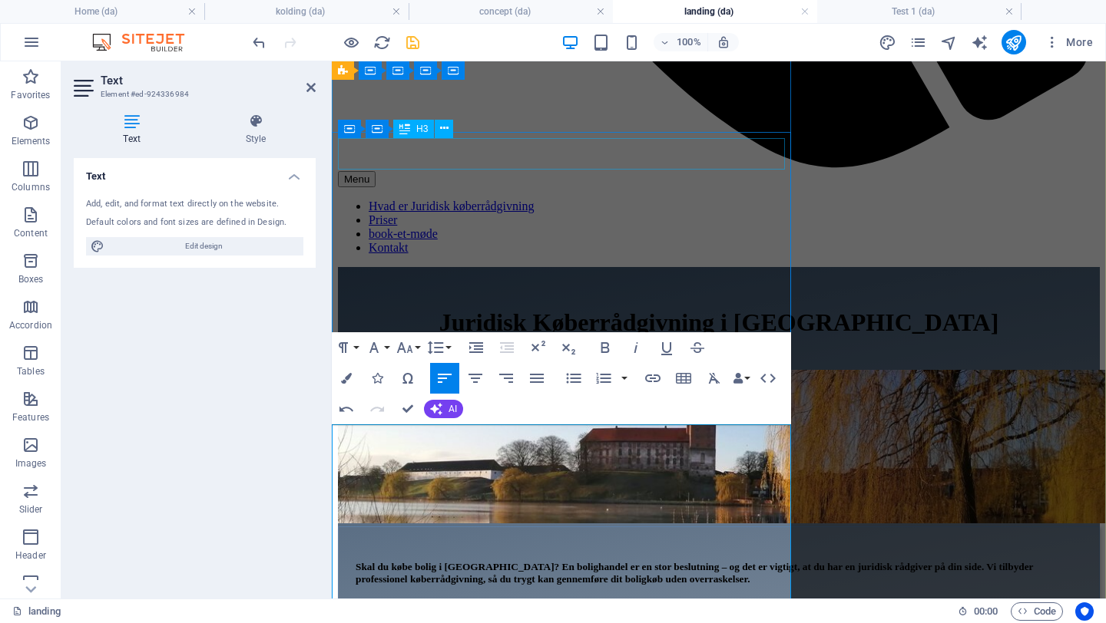
scroll to position [475, 0]
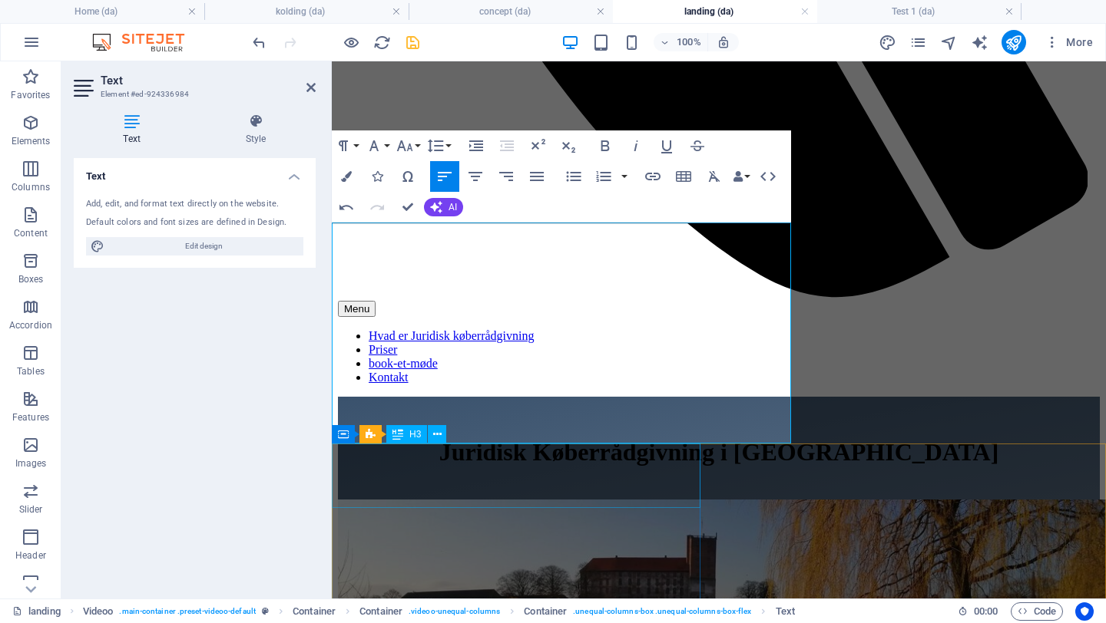
scroll to position [928, 0]
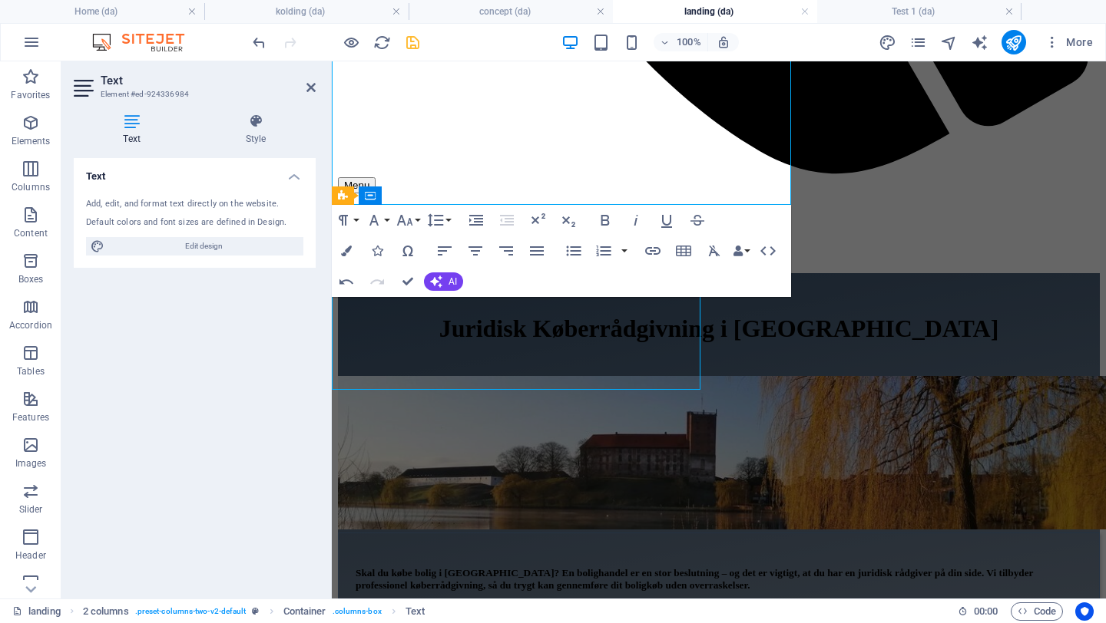
scroll to position [895, 0]
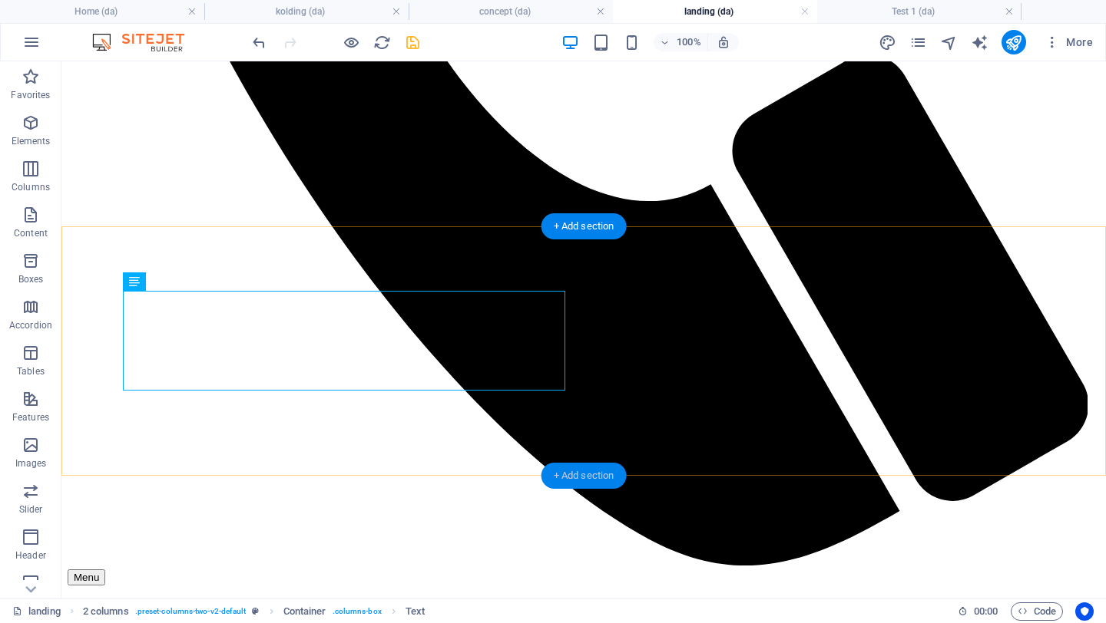
click at [589, 474] on div "+ Add section" at bounding box center [583, 476] width 85 height 26
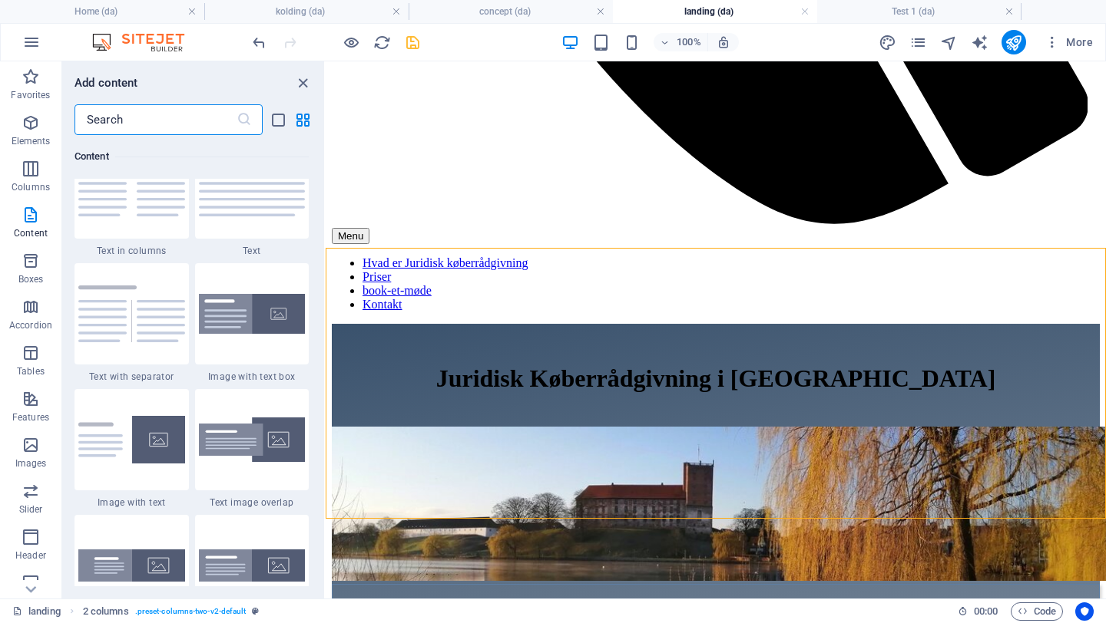
scroll to position [2742, 0]
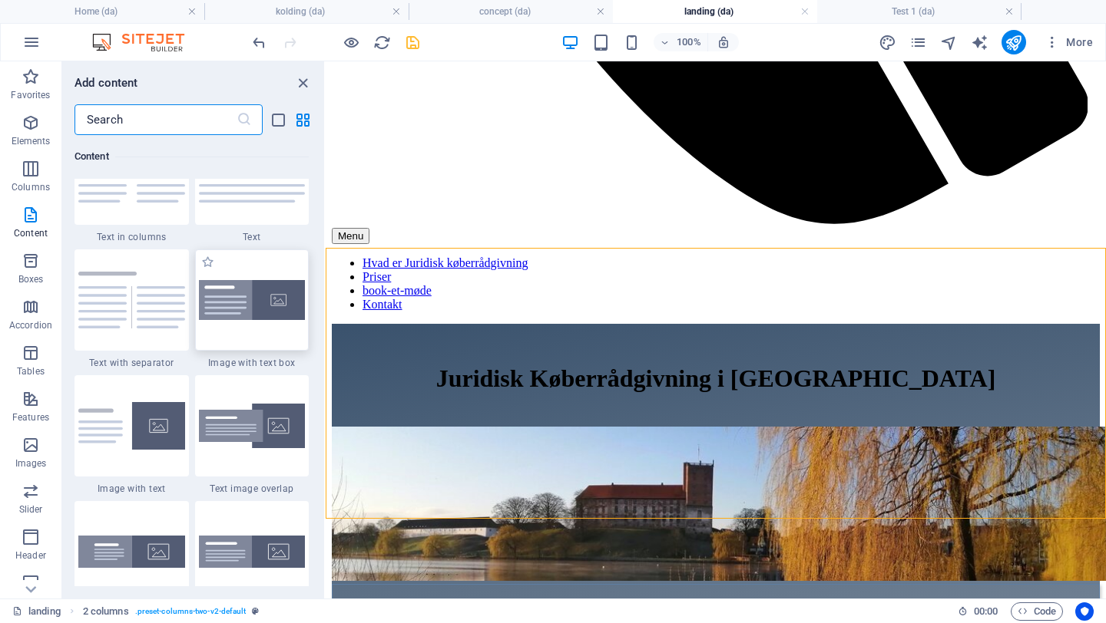
click at [230, 315] on img at bounding box center [252, 300] width 107 height 41
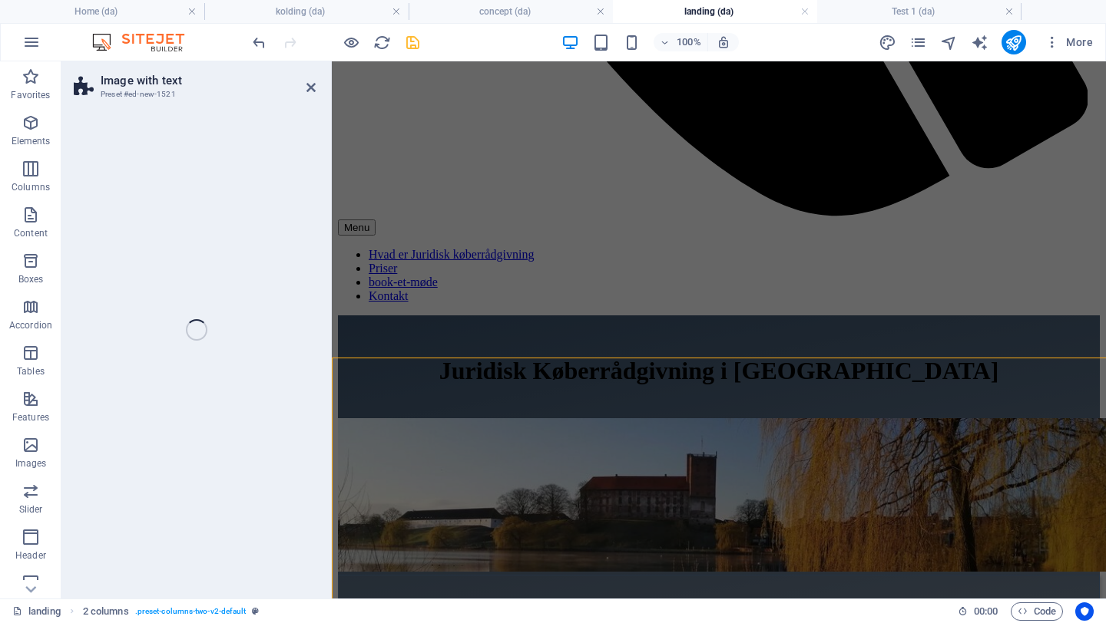
scroll to position [1149, 0]
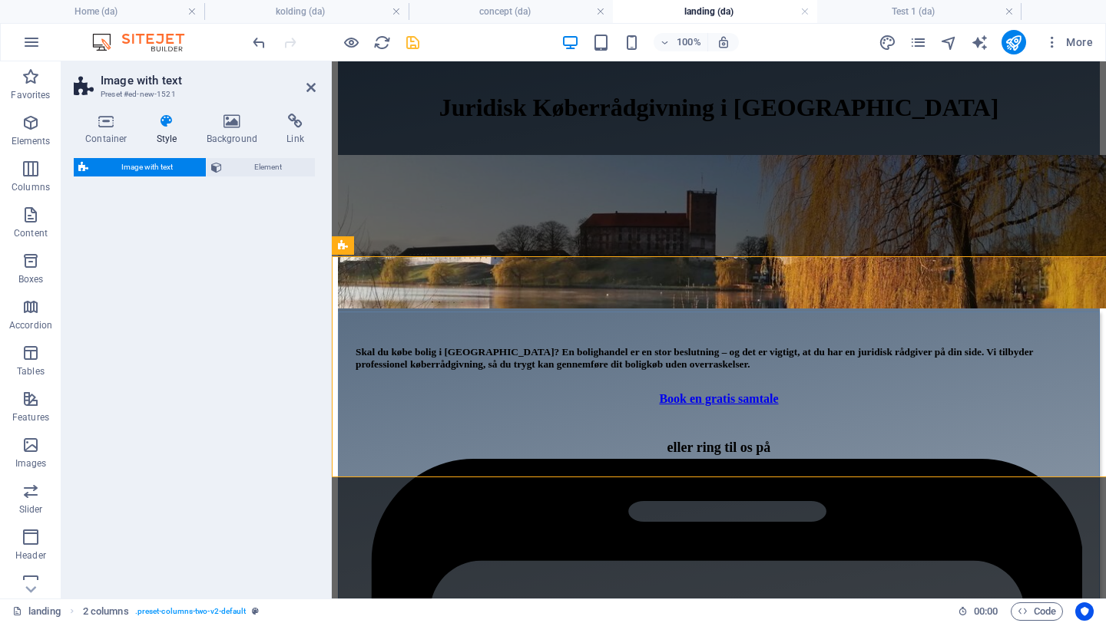
select select "rem"
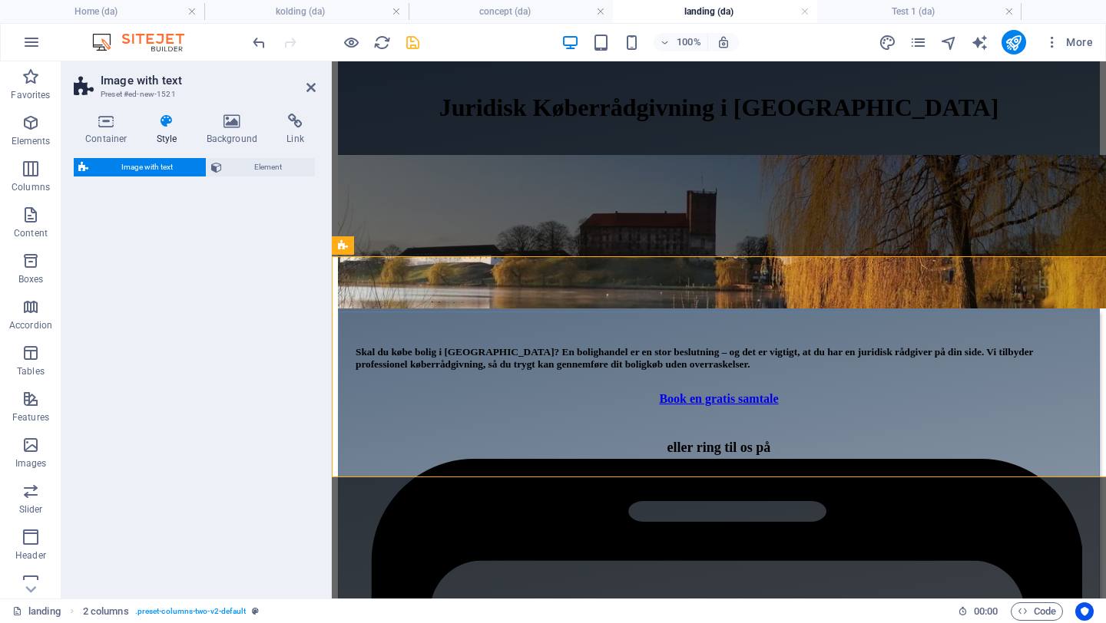
select select "px"
